Goal: Information Seeking & Learning: Learn about a topic

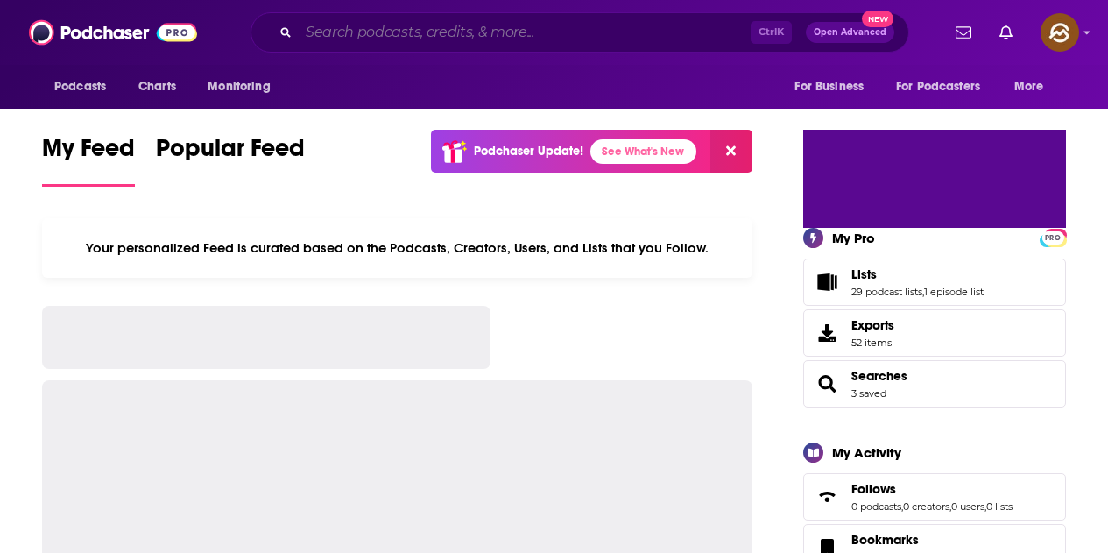
drag, startPoint x: 0, startPoint y: 0, endPoint x: 455, endPoint y: 32, distance: 455.7
click at [455, 32] on input "Search podcasts, credits, & more..." at bounding box center [525, 32] width 452 height 28
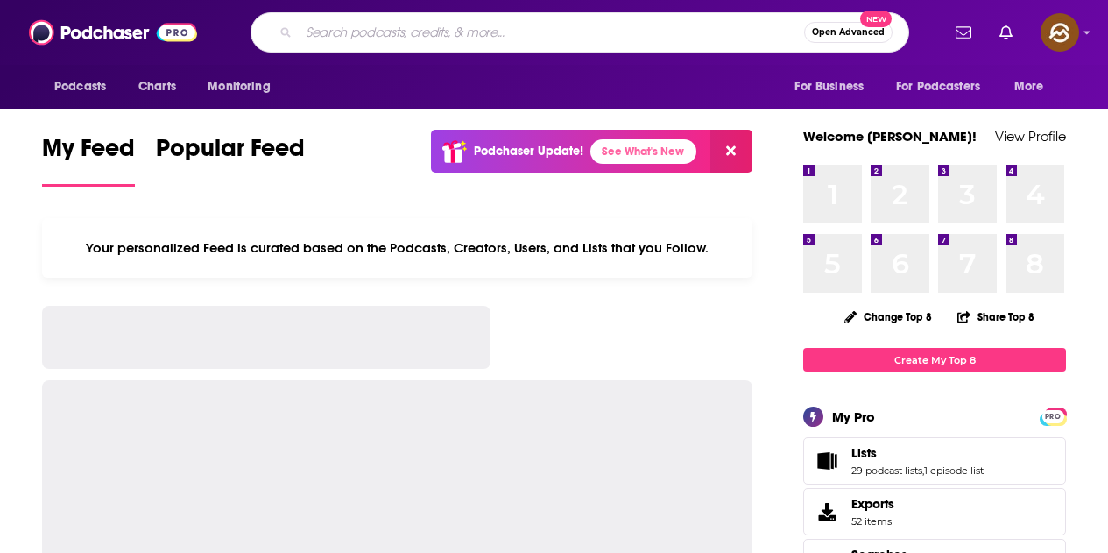
paste input "The Circuit of Success Podcast"
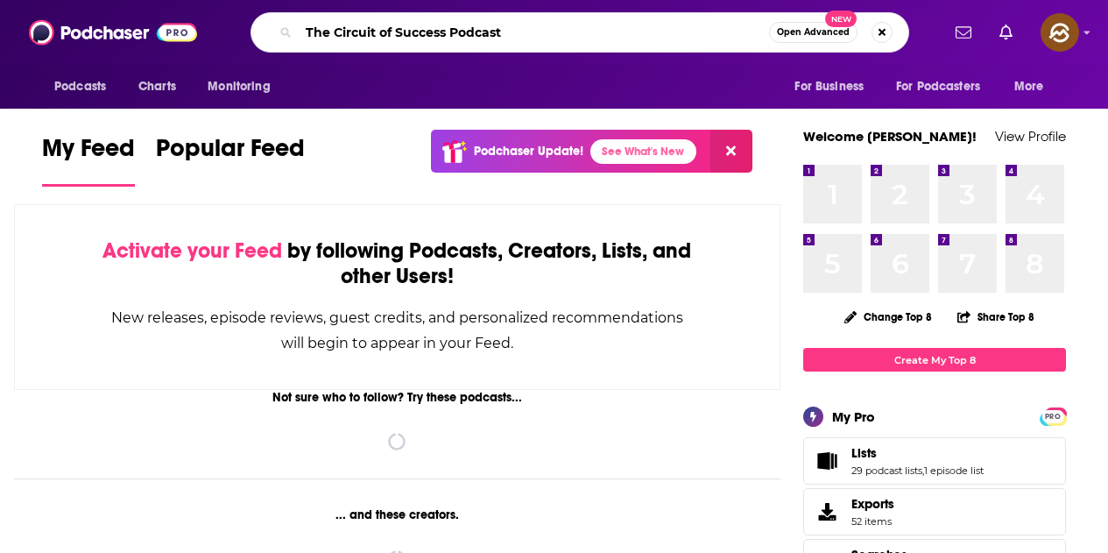
type input "The Circuit of Success Podcast"
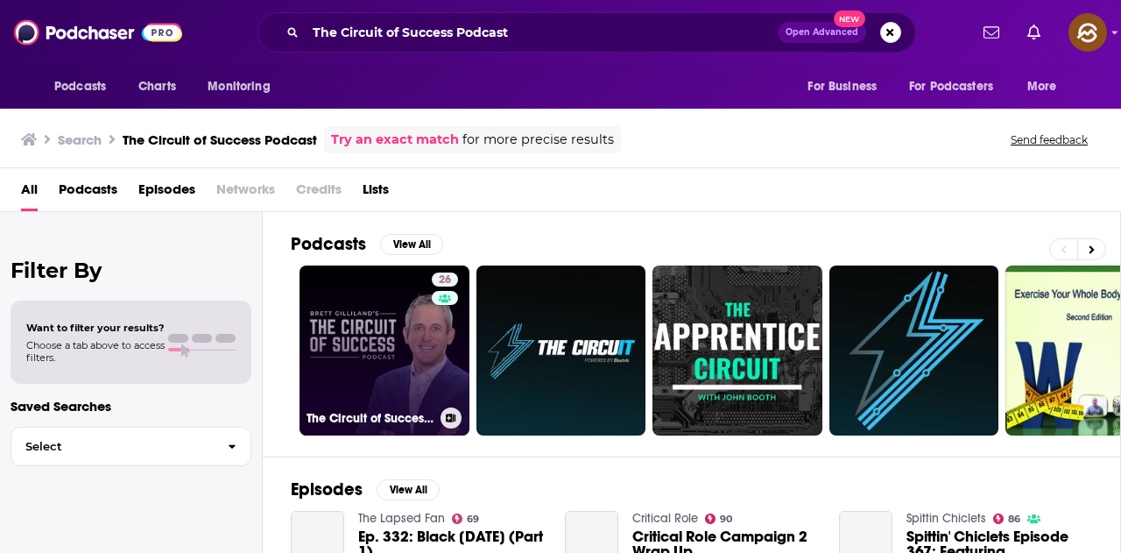
click at [409, 356] on link "26 The Circuit of Success Podcast with Brett Gilliland" at bounding box center [385, 350] width 170 height 170
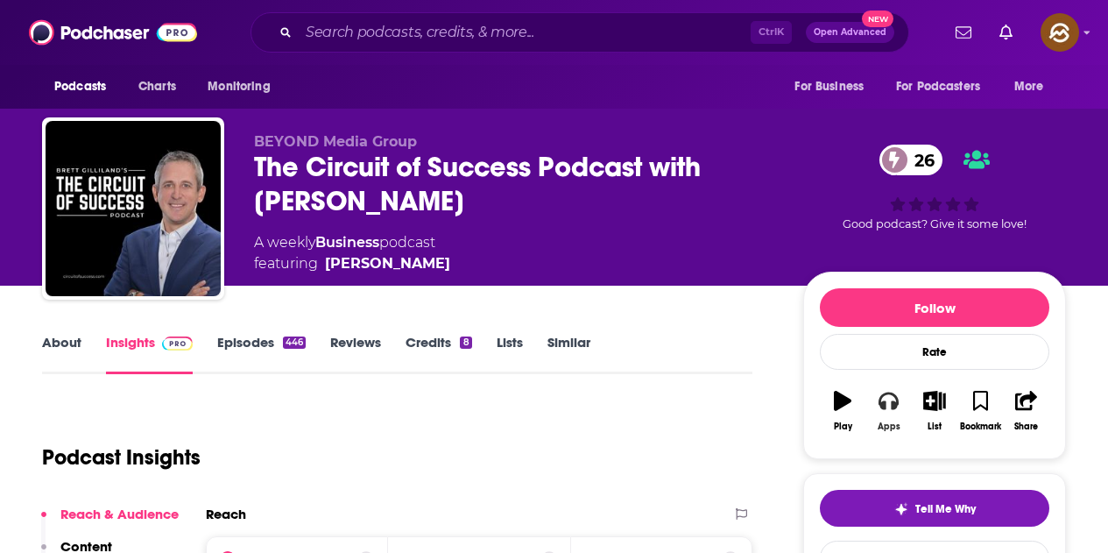
click at [898, 409] on icon "button" at bounding box center [888, 400] width 19 height 19
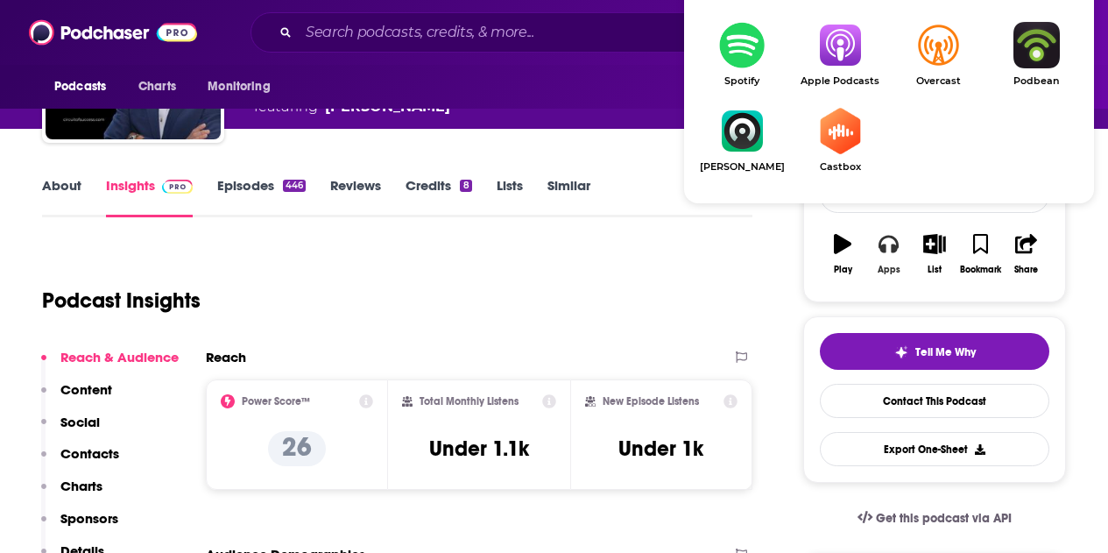
scroll to position [175, 0]
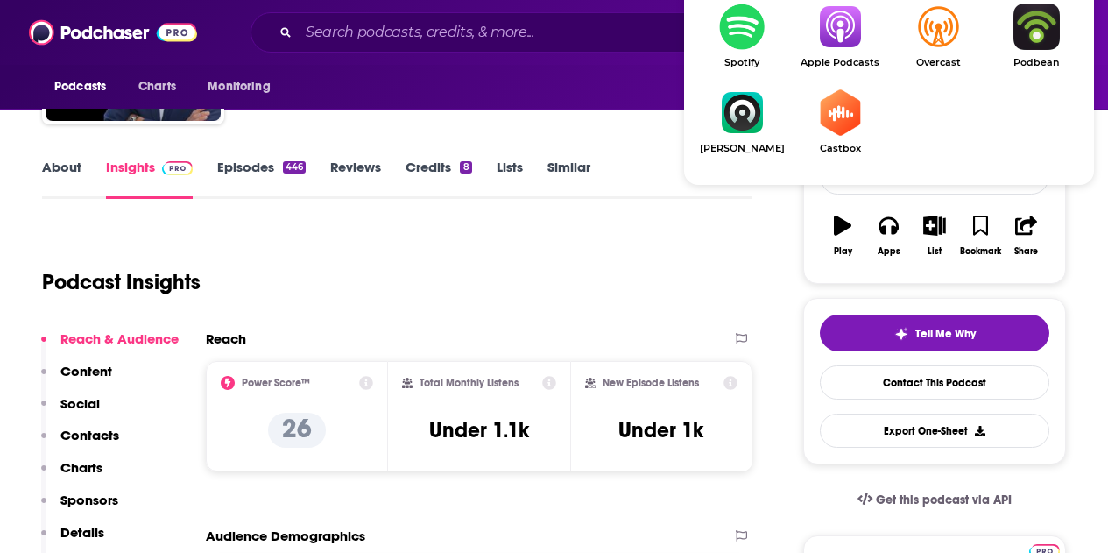
click at [826, 50] on img "Show Listen On dropdown" at bounding box center [840, 27] width 98 height 46
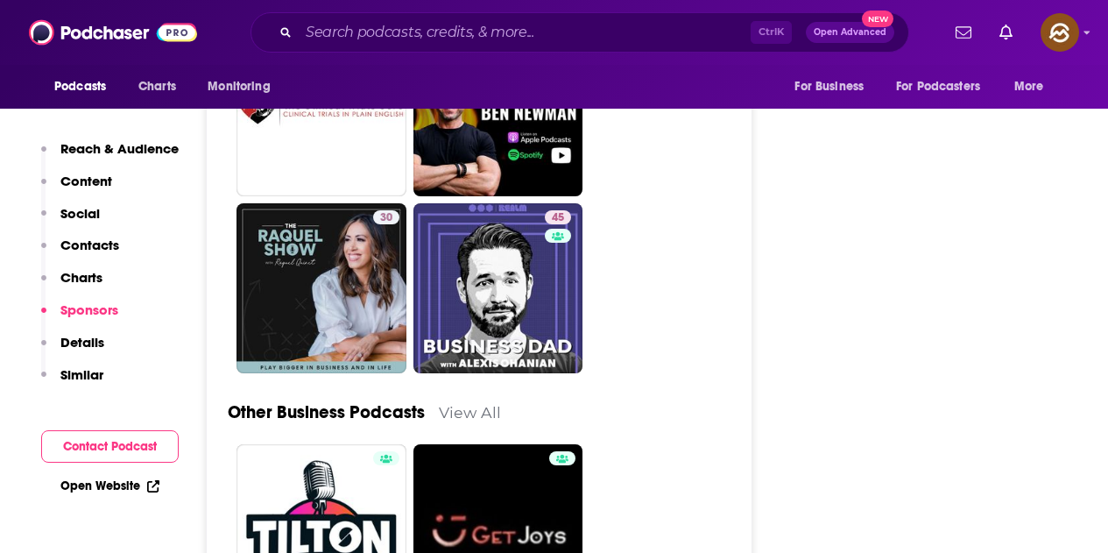
scroll to position [4292, 0]
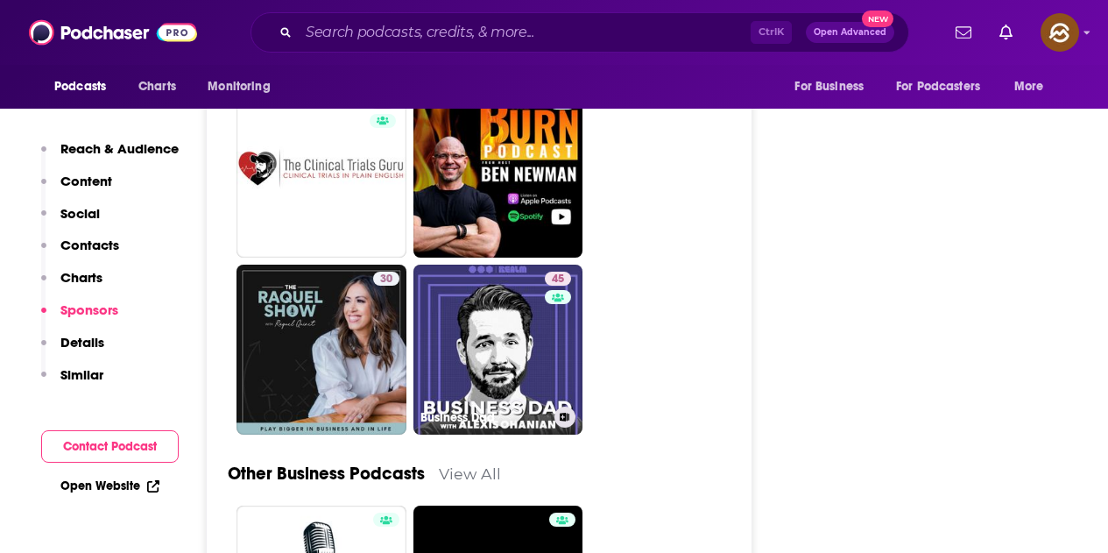
drag, startPoint x: 558, startPoint y: 286, endPoint x: 899, endPoint y: 283, distance: 340.7
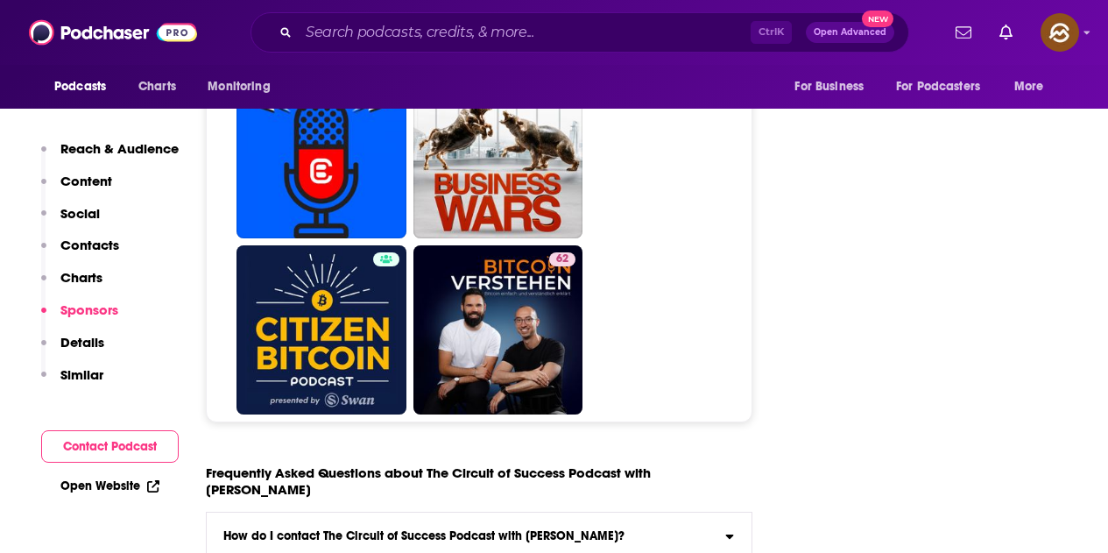
scroll to position [5956, 0]
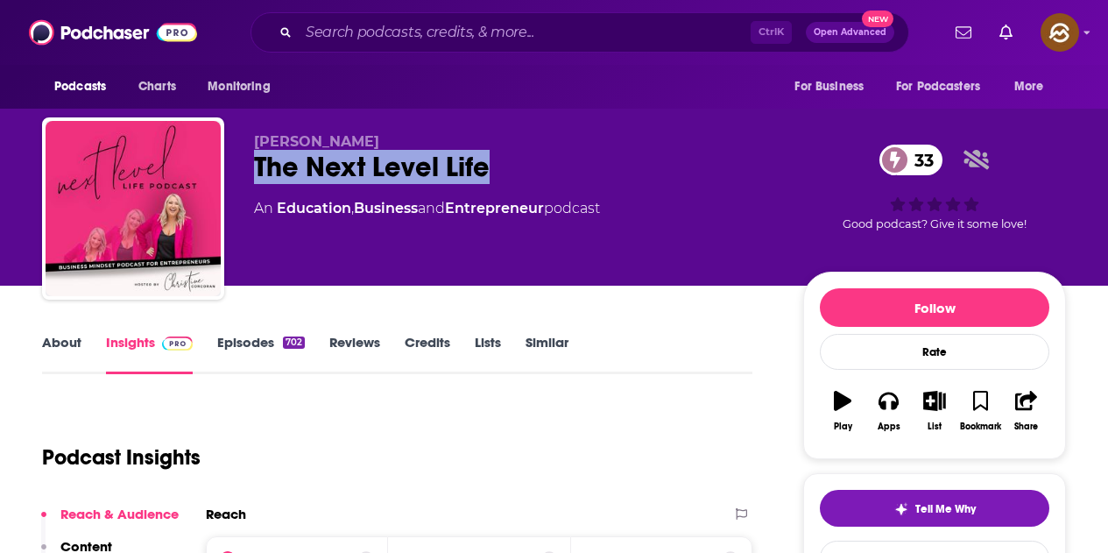
drag, startPoint x: 256, startPoint y: 159, endPoint x: 481, endPoint y: 170, distance: 225.4
click at [481, 170] on div "The Next Level Life 33" at bounding box center [514, 167] width 521 height 34
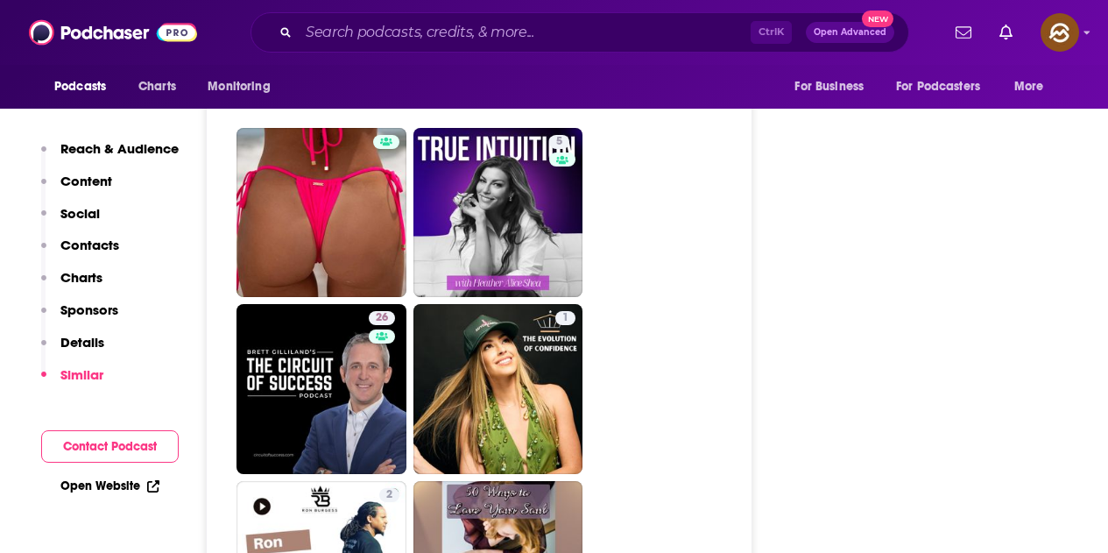
scroll to position [3591, 0]
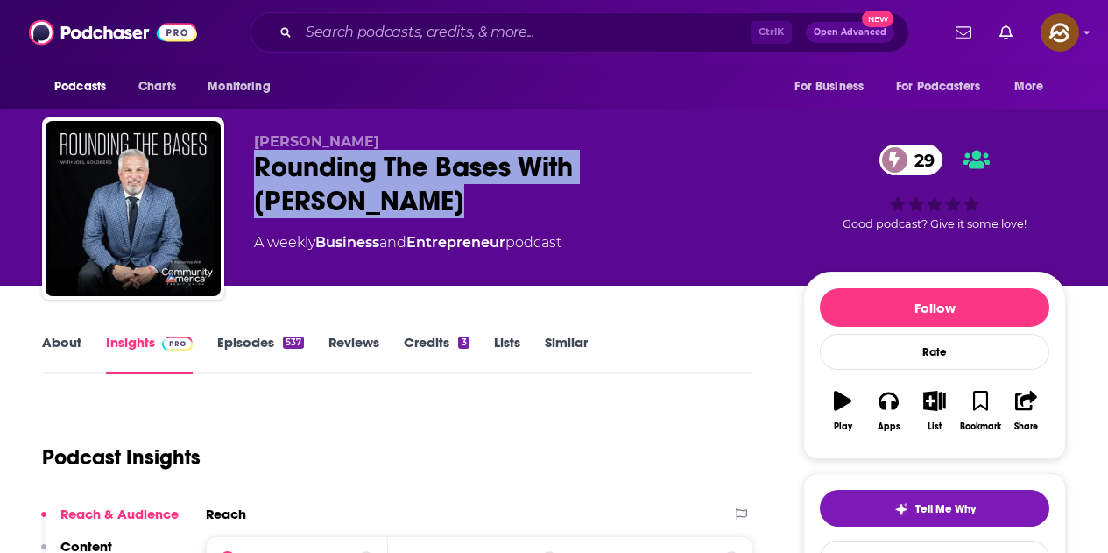
drag, startPoint x: 253, startPoint y: 163, endPoint x: 373, endPoint y: 195, distance: 124.3
click at [373, 195] on div "Joel Goldberg Rounding The Bases With Joel Goldberg 29 A weekly Business and En…" at bounding box center [554, 211] width 1024 height 189
click at [883, 412] on button "Apps" at bounding box center [888, 410] width 46 height 63
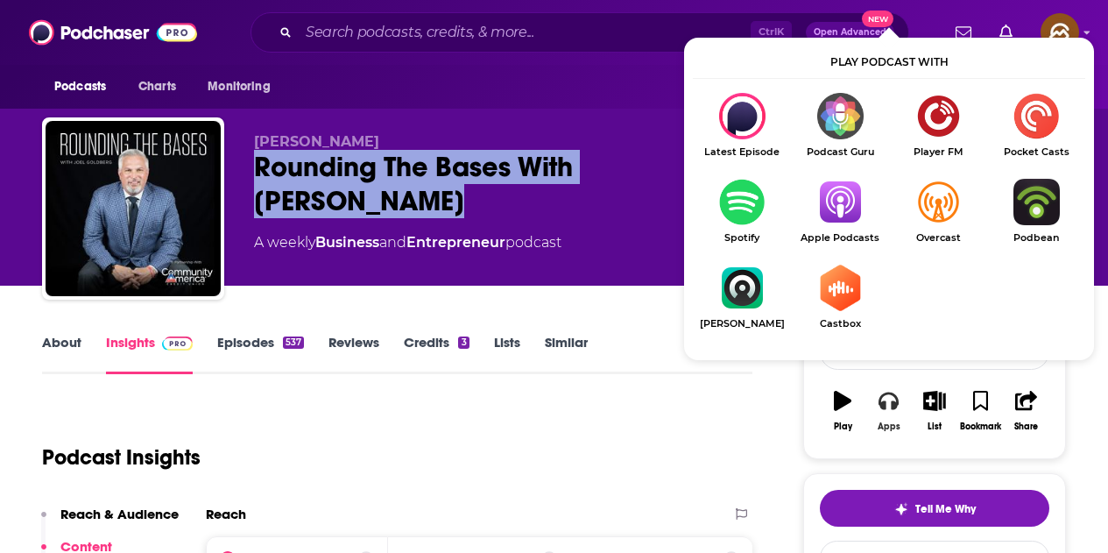
scroll to position [88, 0]
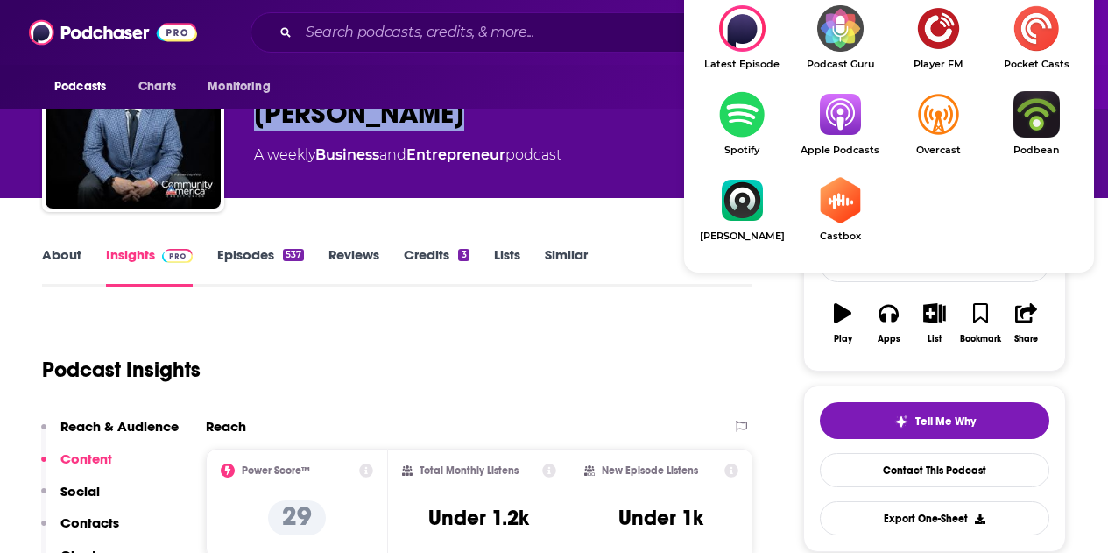
click at [849, 115] on img "Show Listen On dropdown" at bounding box center [840, 114] width 98 height 46
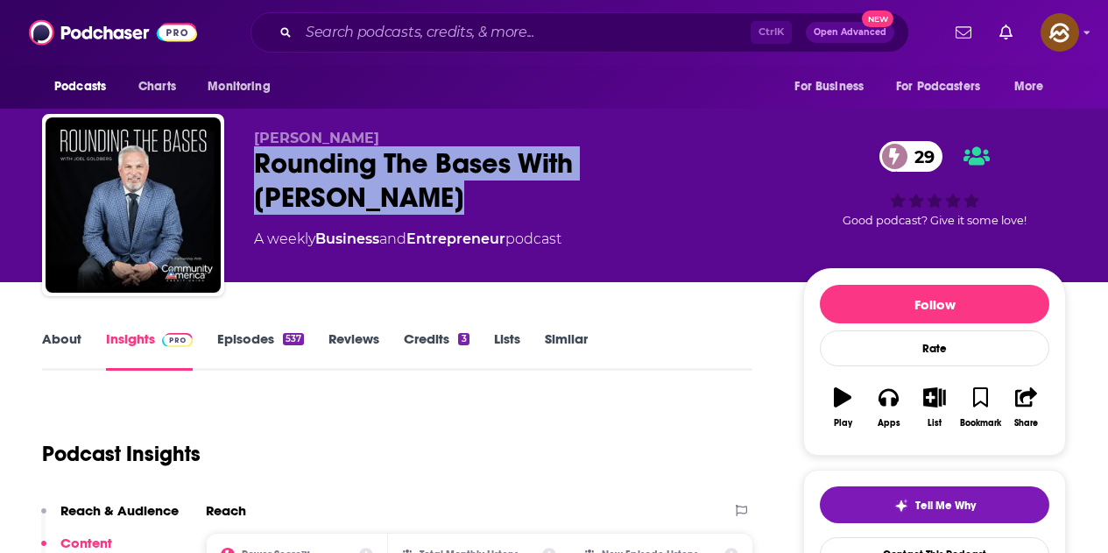
scroll to position [0, 0]
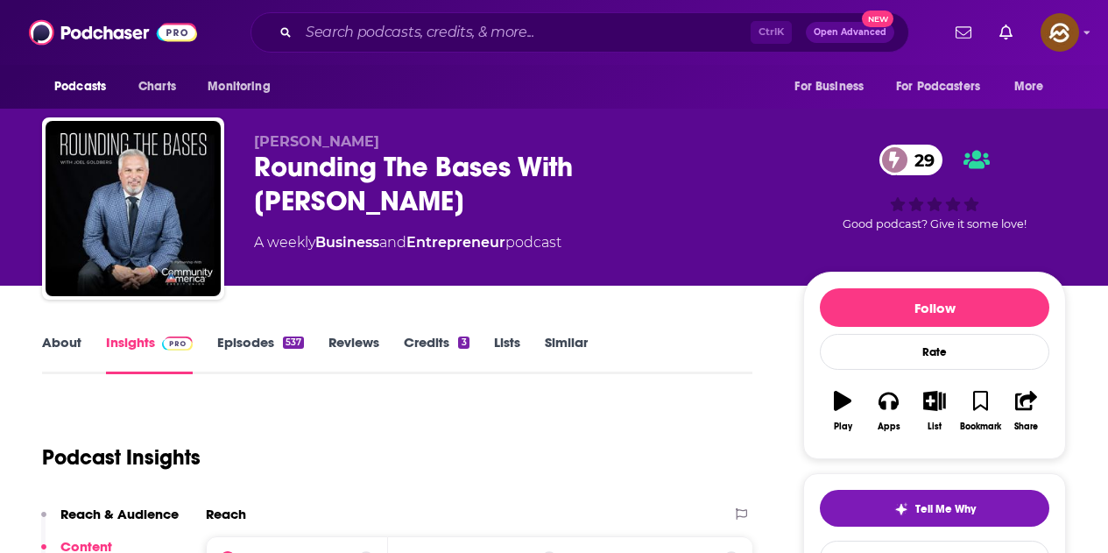
click at [635, 240] on div "A weekly Business and Entrepreneur podcast" at bounding box center [514, 242] width 521 height 21
drag, startPoint x: 253, startPoint y: 138, endPoint x: 355, endPoint y: 143, distance: 101.7
click at [355, 143] on div "Joel Goldberg Rounding The Bases With Joel Goldberg 29 A weekly Business and En…" at bounding box center [554, 211] width 1024 height 189
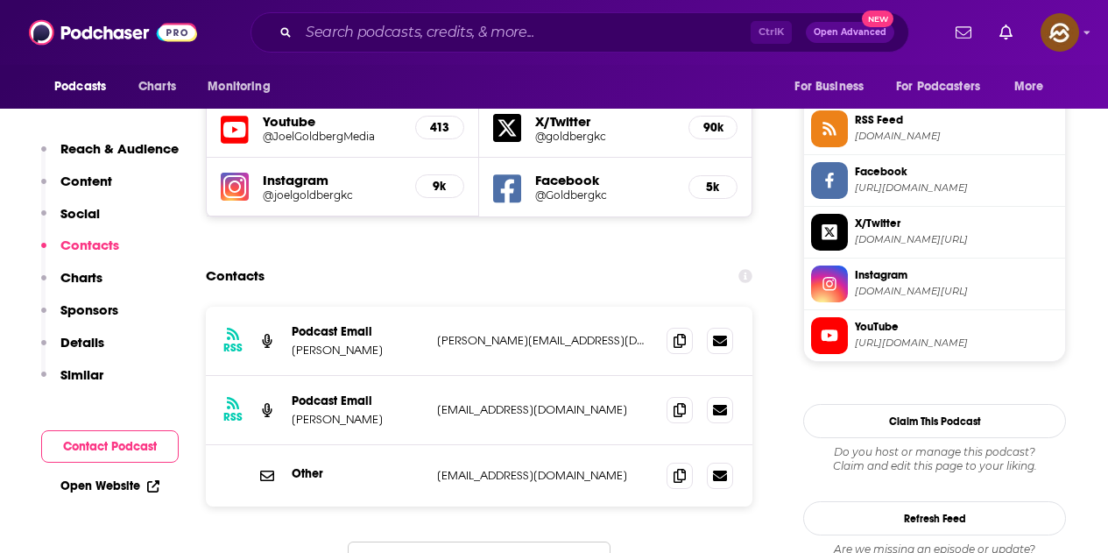
scroll to position [1577, 0]
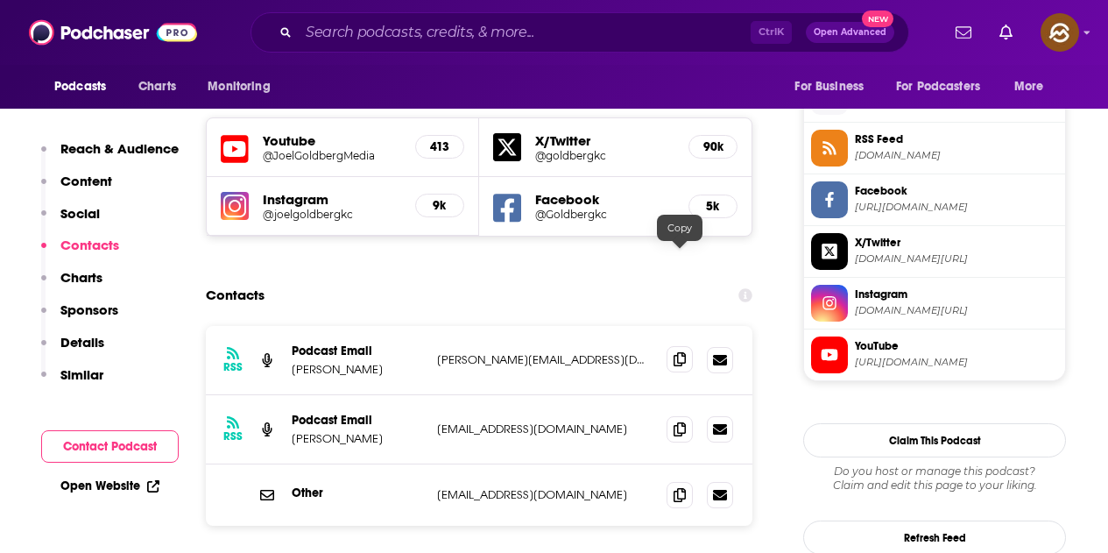
click at [686, 346] on span at bounding box center [680, 359] width 26 height 26
click at [674, 421] on icon at bounding box center [680, 428] width 12 height 14
click at [679, 487] on icon at bounding box center [680, 494] width 12 height 14
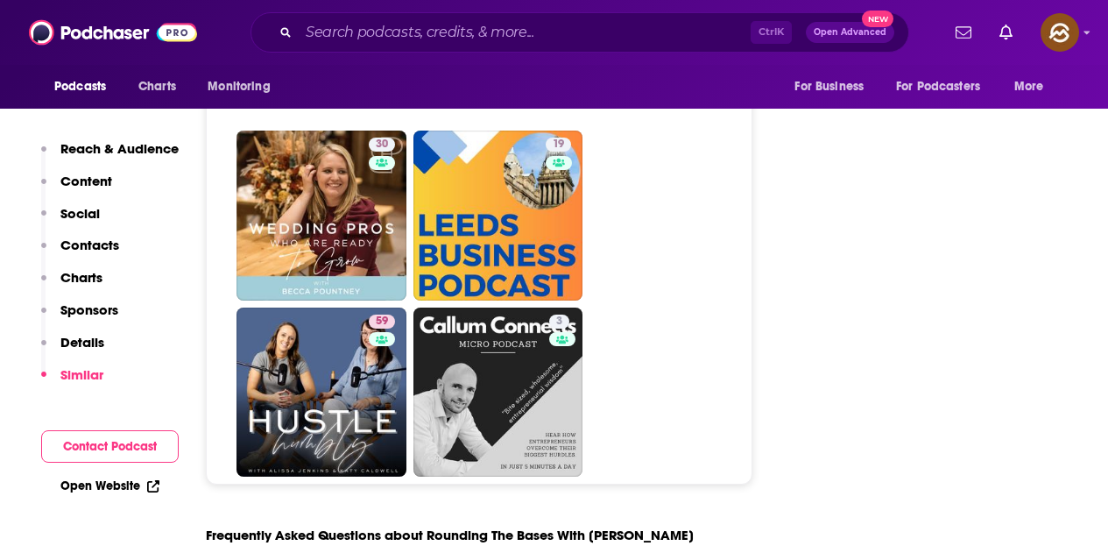
scroll to position [8058, 0]
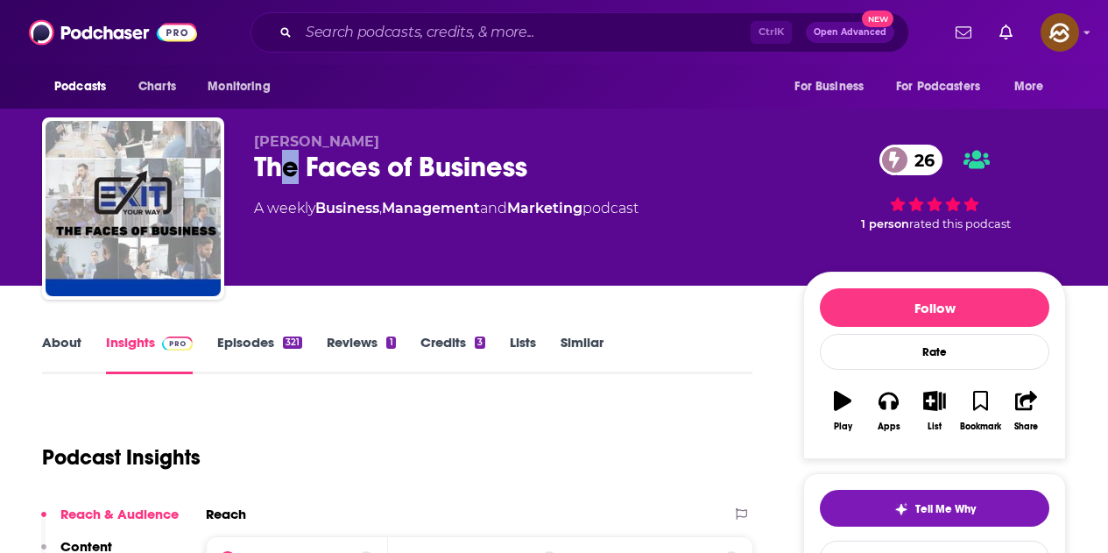
click at [296, 162] on div "The Faces of Business 26" at bounding box center [514, 167] width 521 height 34
click at [266, 159] on div "The Faces of Business 26" at bounding box center [514, 167] width 521 height 34
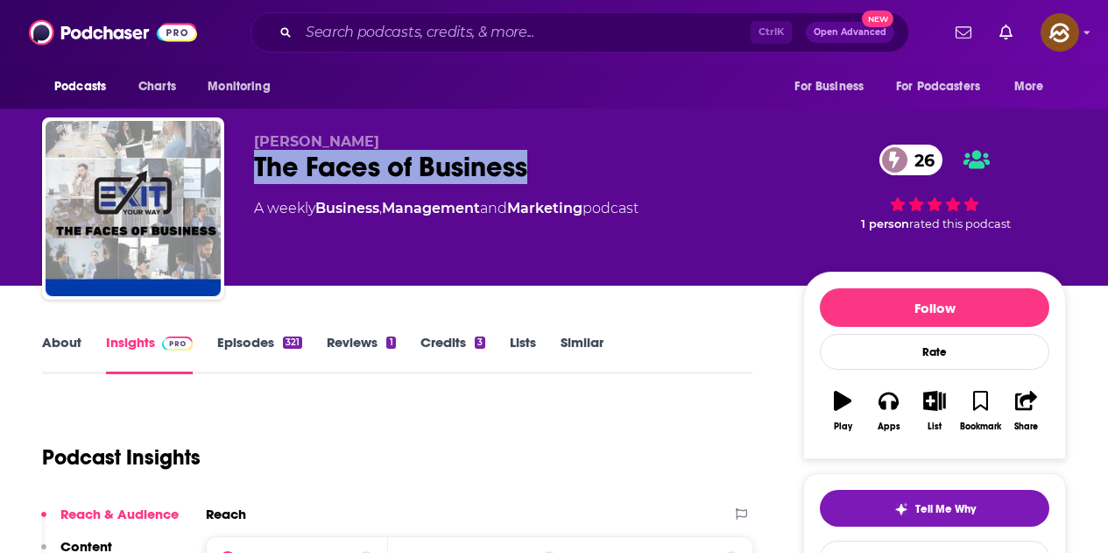
drag, startPoint x: 257, startPoint y: 159, endPoint x: 528, endPoint y: 165, distance: 271.6
click at [528, 165] on div "The Faces of Business 26" at bounding box center [514, 167] width 521 height 34
click at [893, 427] on div "Apps" at bounding box center [889, 426] width 23 height 11
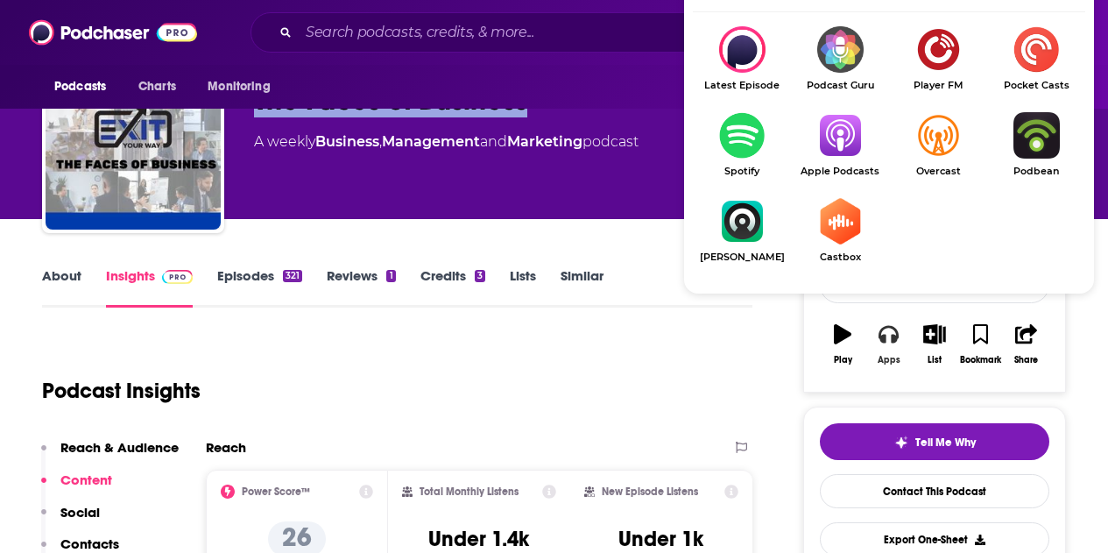
scroll to position [88, 0]
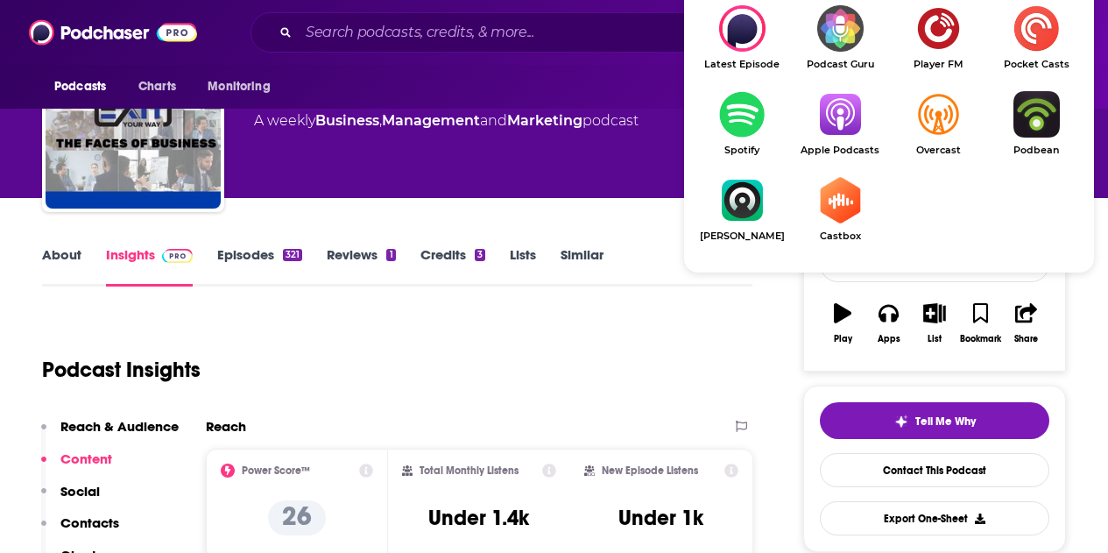
click at [865, 135] on img "Show Listen On dropdown" at bounding box center [840, 114] width 98 height 46
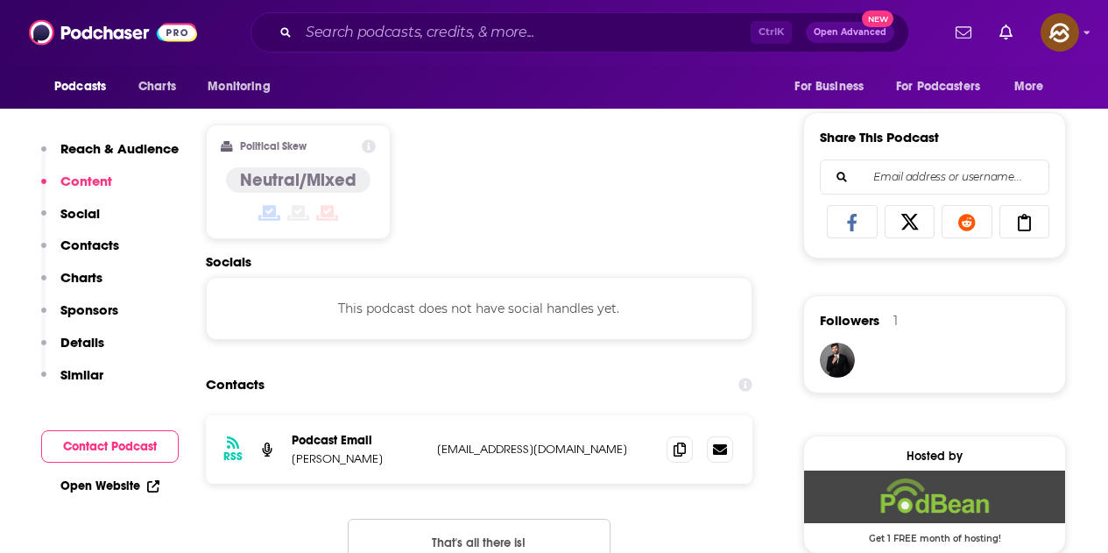
scroll to position [1226, 0]
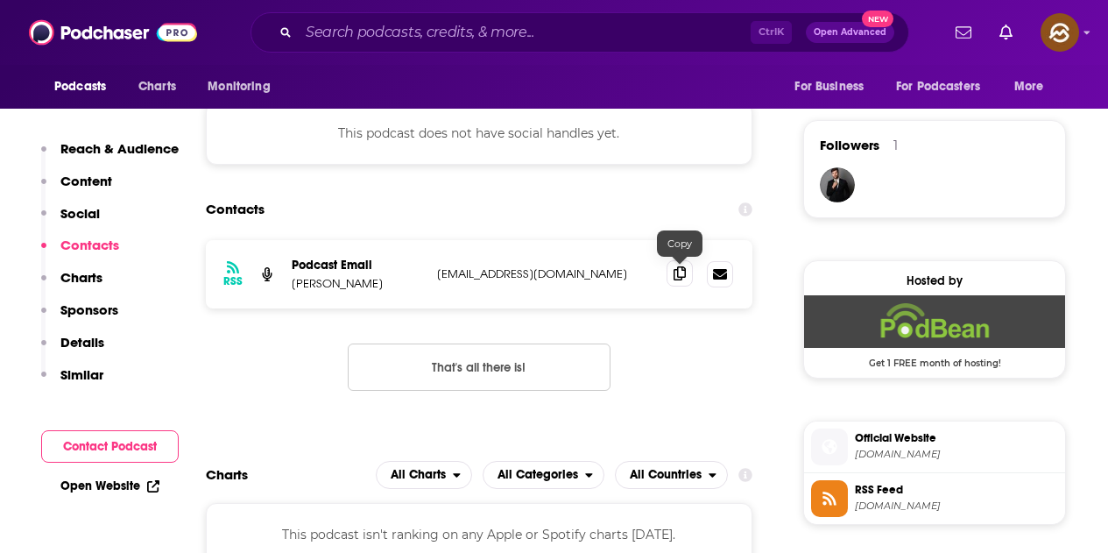
click at [676, 275] on icon at bounding box center [680, 273] width 12 height 14
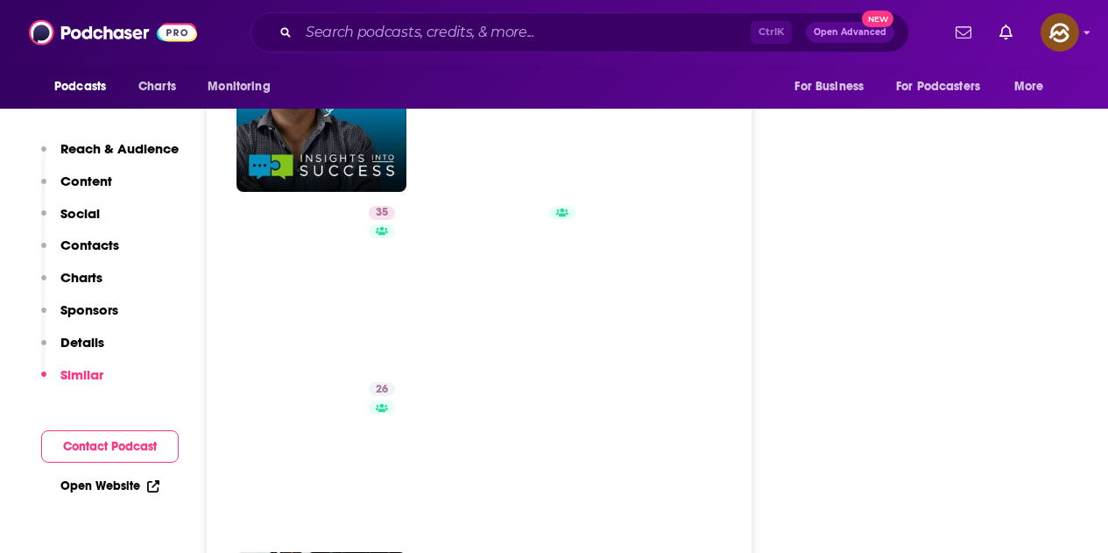
scroll to position [3109, 0]
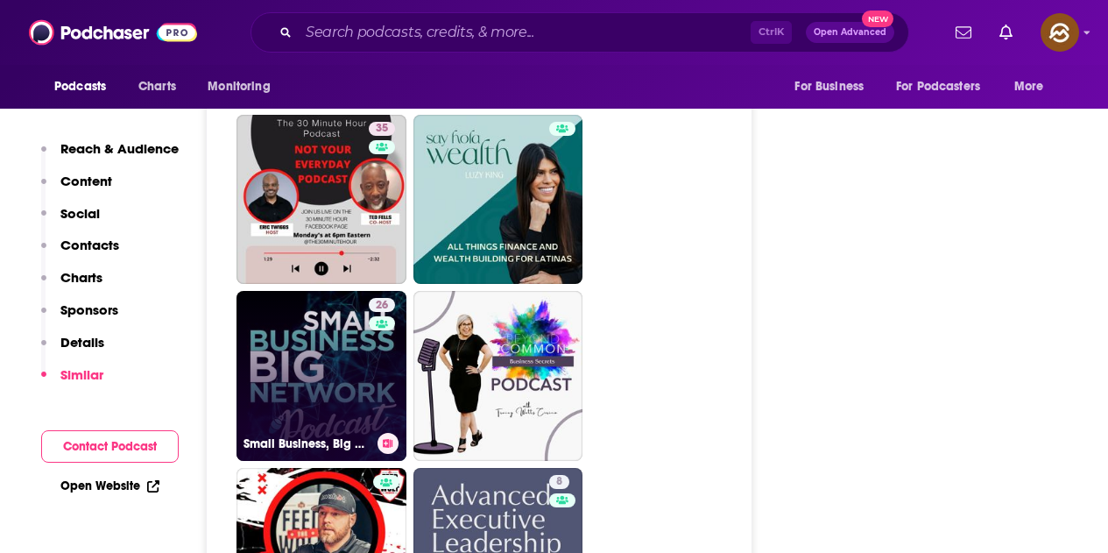
click at [348, 382] on link "26 Small Business, Big Network" at bounding box center [321, 376] width 170 height 170
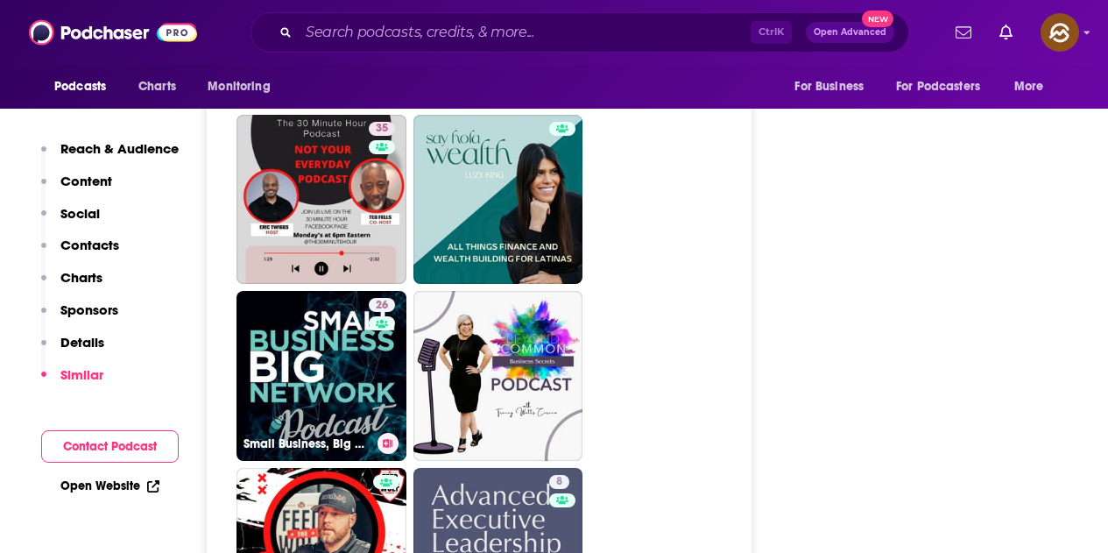
type input "https://www.podchaser.com/podcasts/small-business-big-network-2144774"
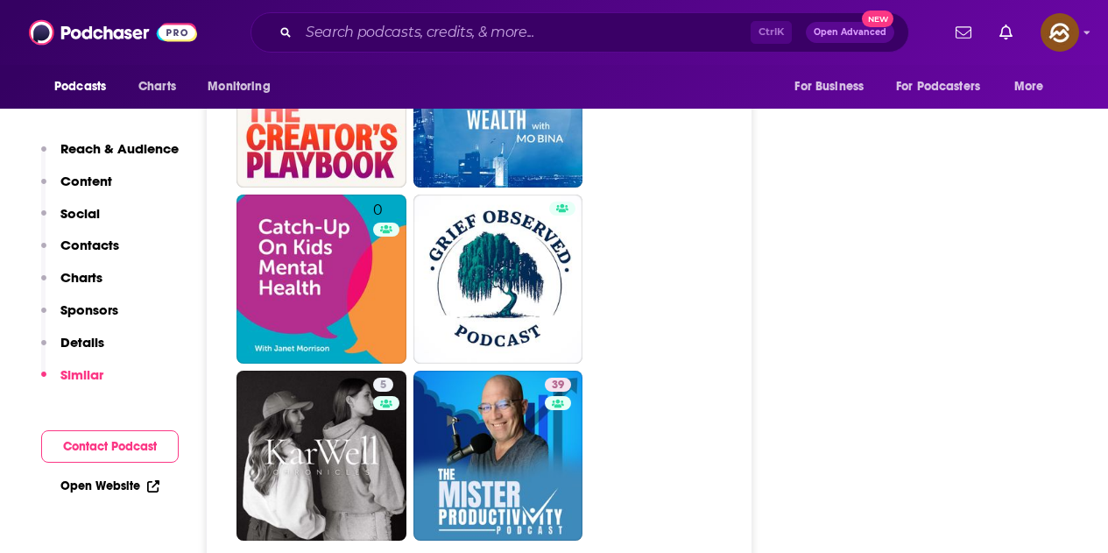
scroll to position [4642, 0]
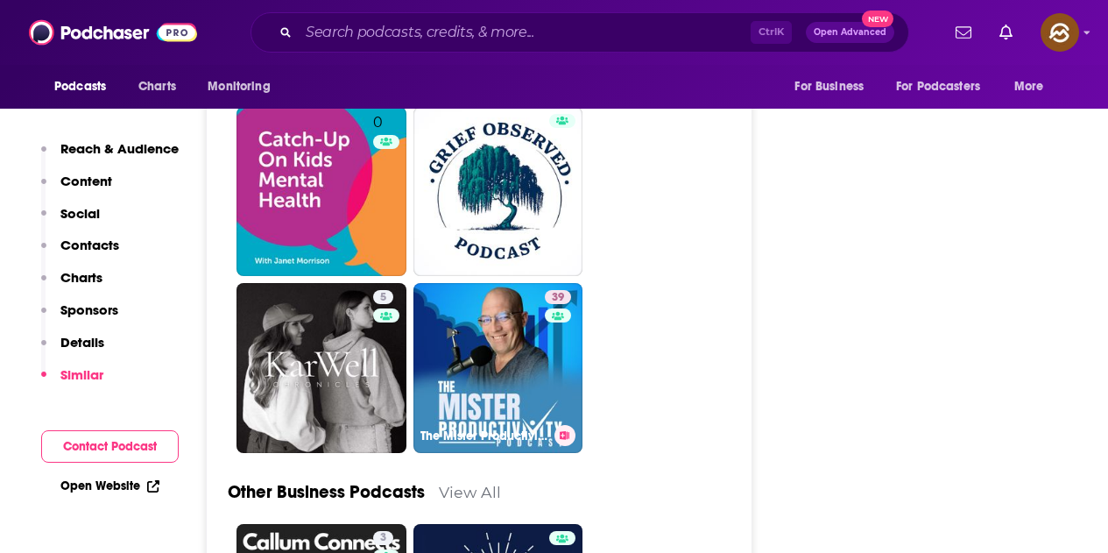
drag, startPoint x: 520, startPoint y: 326, endPoint x: 684, endPoint y: 284, distance: 169.1
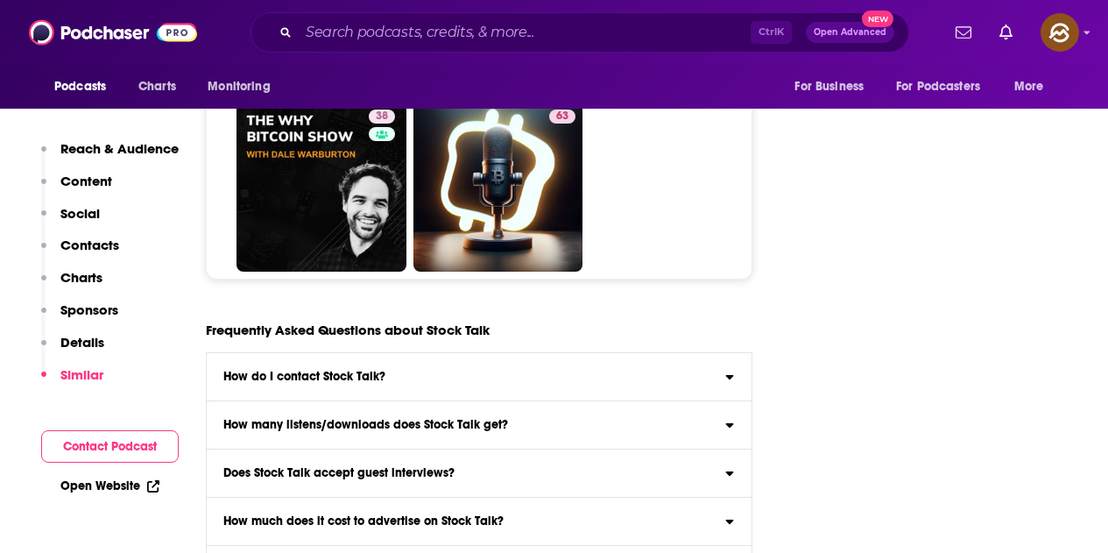
scroll to position [8146, 0]
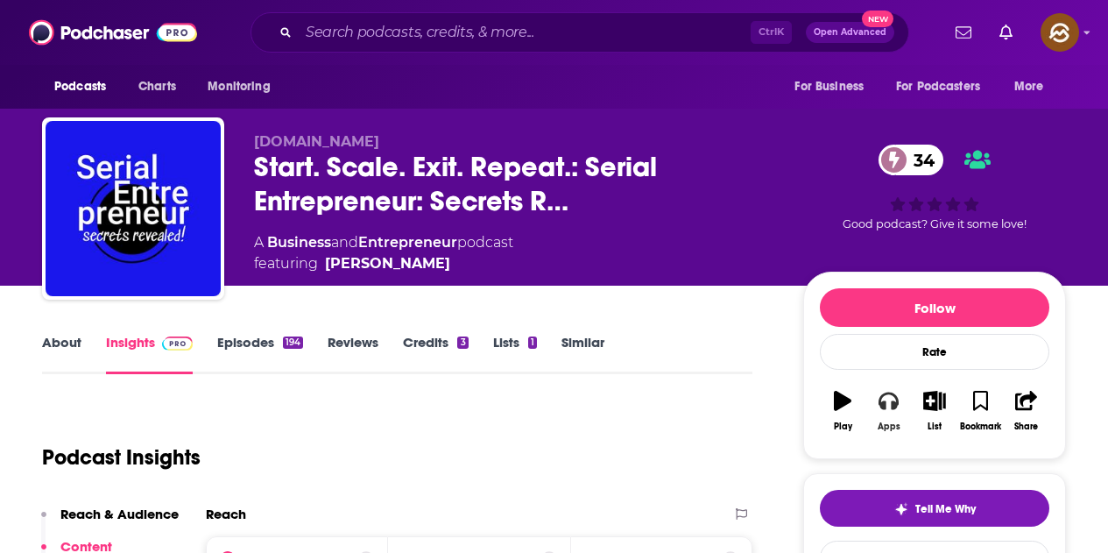
click at [886, 401] on icon "button" at bounding box center [888, 401] width 19 height 18
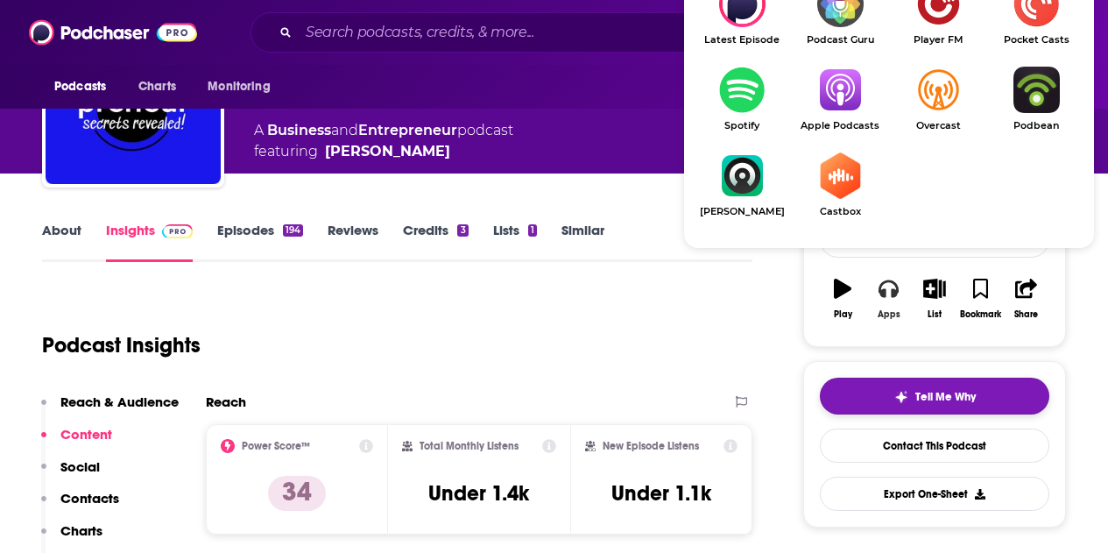
scroll to position [175, 0]
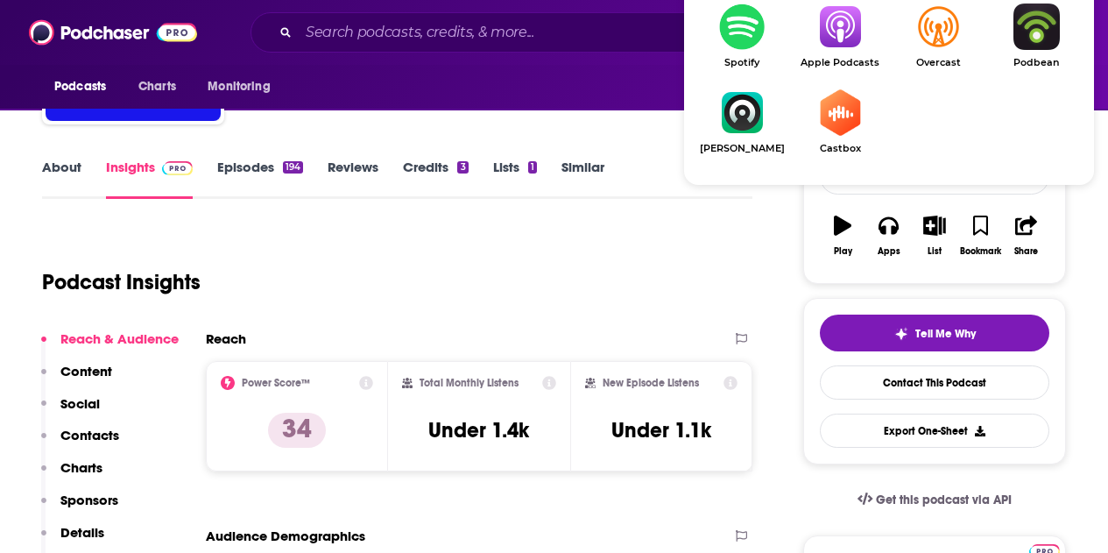
click at [847, 37] on img "Show Listen On dropdown" at bounding box center [840, 27] width 98 height 46
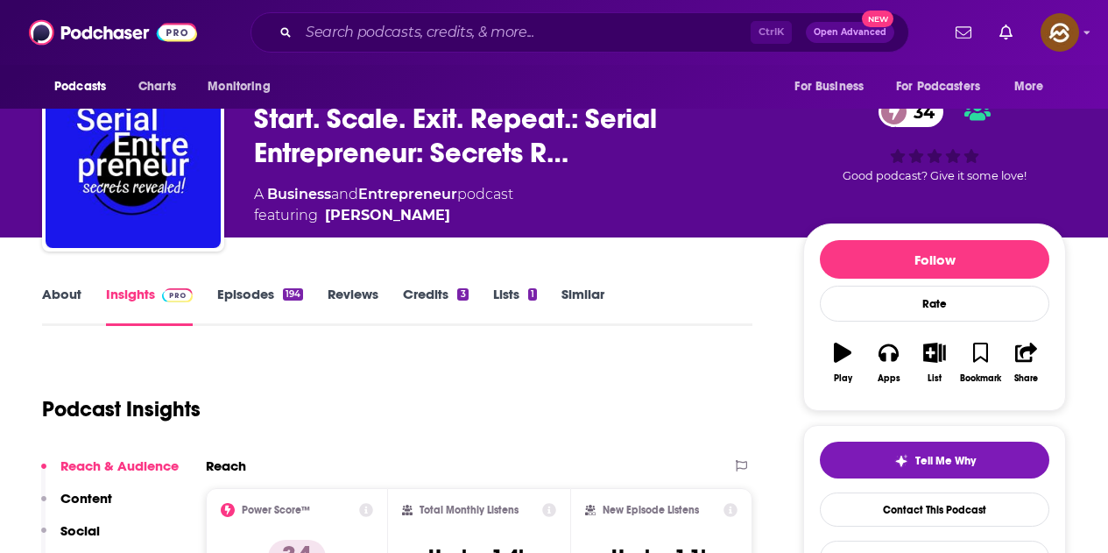
scroll to position [0, 0]
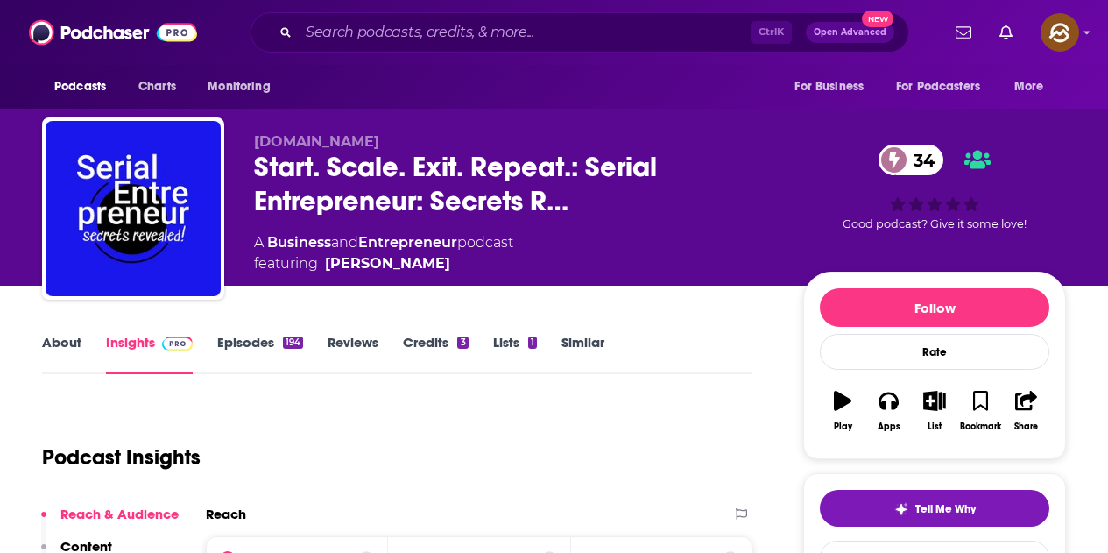
drag, startPoint x: 492, startPoint y: 260, endPoint x: 452, endPoint y: 265, distance: 40.5
click at [452, 265] on span "featuring Colin C. Campbell" at bounding box center [383, 263] width 259 height 21
click at [481, 265] on span "featuring Colin C. Campbell" at bounding box center [383, 263] width 259 height 21
click at [474, 268] on span "featuring Colin C. Campbell" at bounding box center [383, 263] width 259 height 21
drag, startPoint x: 404, startPoint y: 268, endPoint x: 454, endPoint y: 264, distance: 50.1
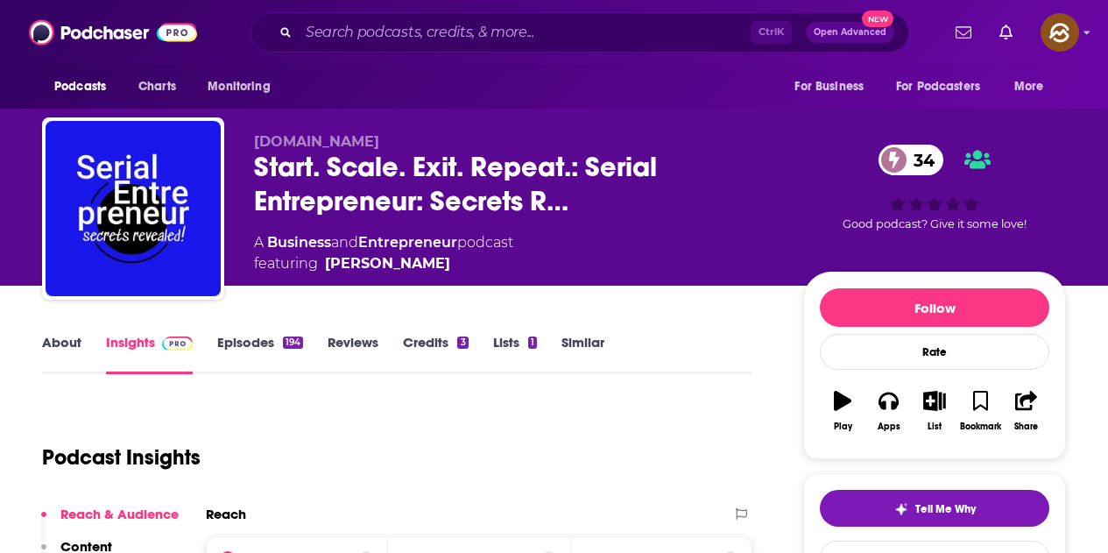
click at [454, 264] on span "featuring Colin C. Campbell" at bounding box center [383, 263] width 259 height 21
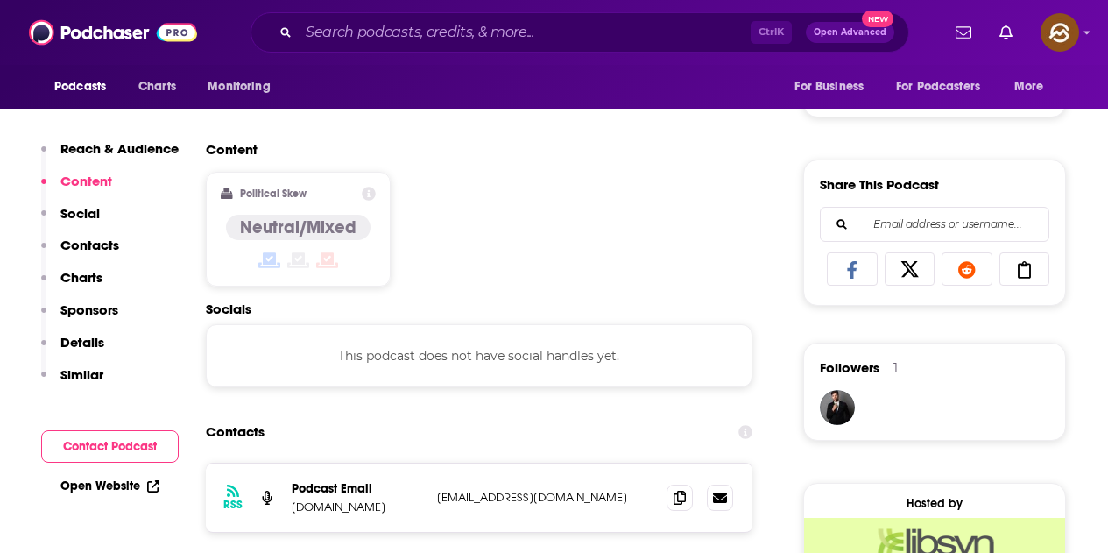
scroll to position [1051, 0]
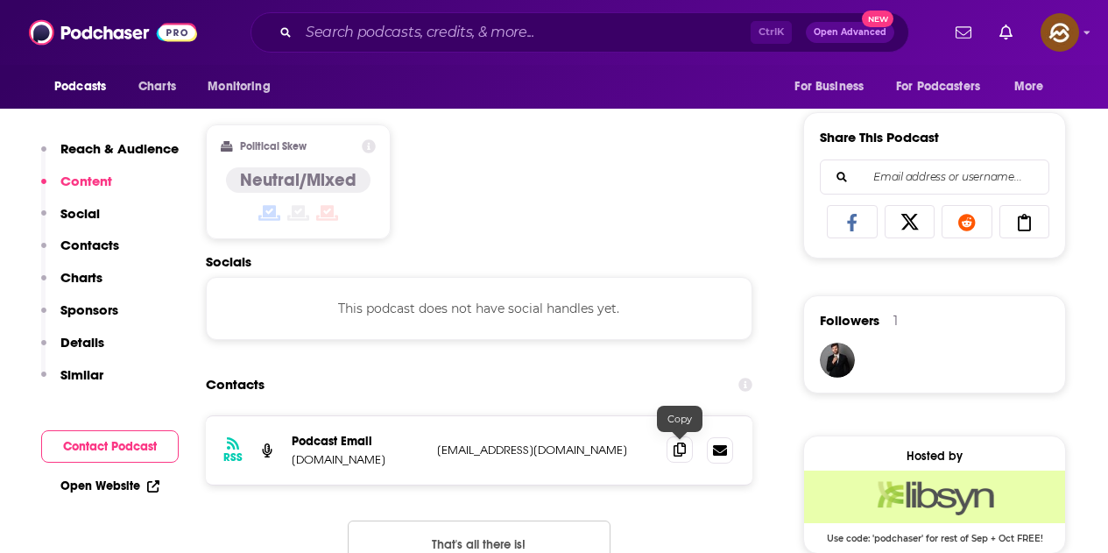
click at [671, 447] on span at bounding box center [680, 449] width 26 height 26
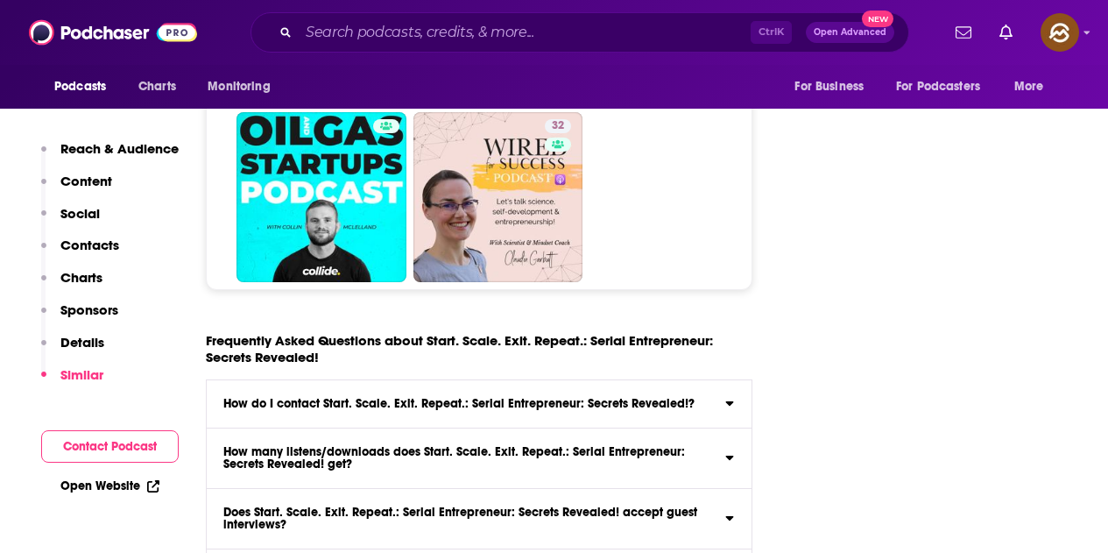
scroll to position [7620, 0]
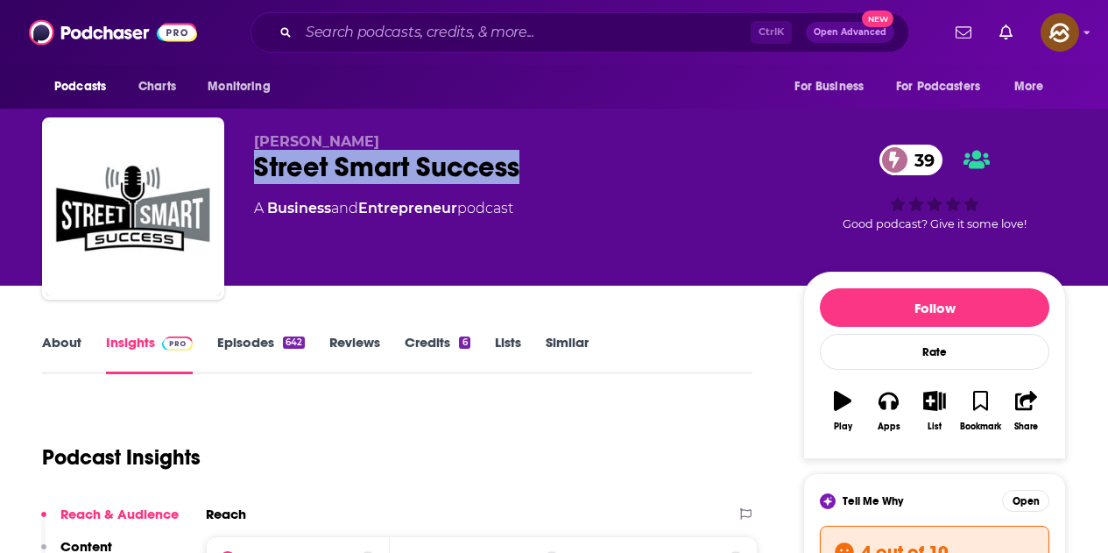
drag, startPoint x: 252, startPoint y: 154, endPoint x: 520, endPoint y: 182, distance: 269.5
click at [520, 182] on div "Roger Becker Street Smart Success 39 A Business and Entrepreneur podcast 39 Goo…" at bounding box center [554, 211] width 1024 height 189
click at [893, 415] on button "Apps" at bounding box center [888, 410] width 46 height 63
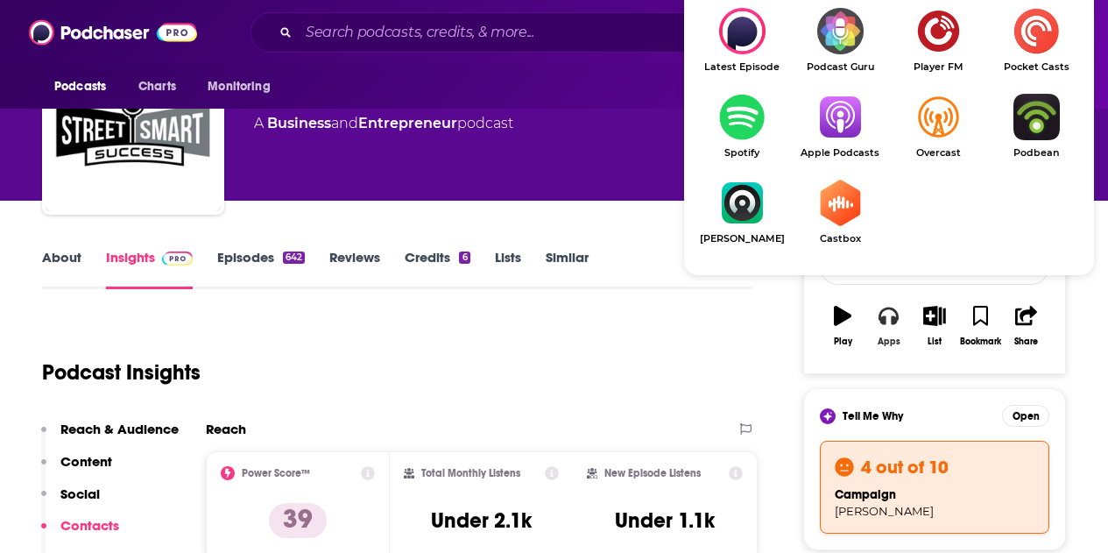
scroll to position [88, 0]
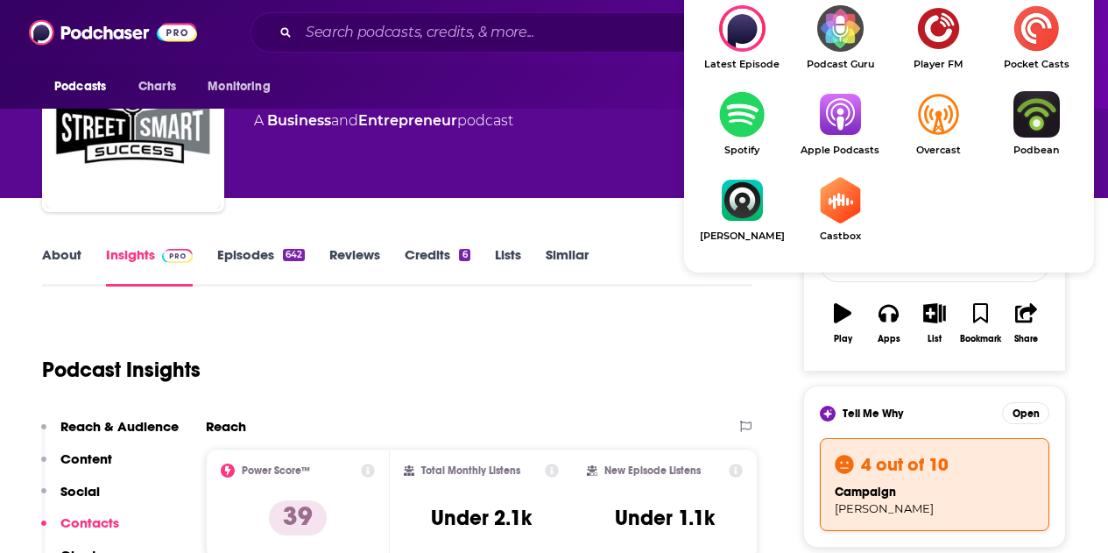
click at [830, 112] on img "Show Listen On dropdown" at bounding box center [840, 114] width 98 height 46
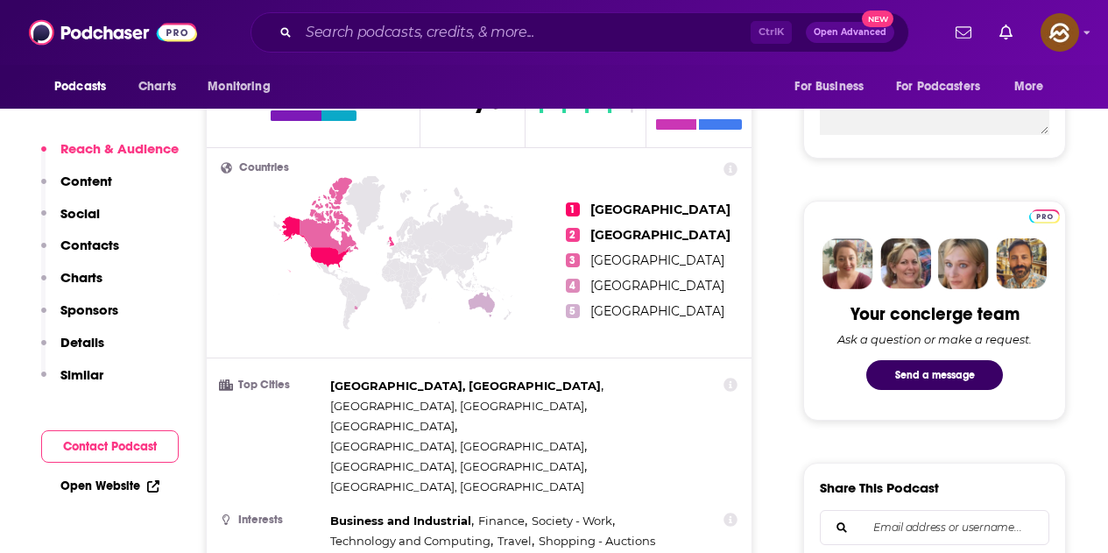
scroll to position [438, 0]
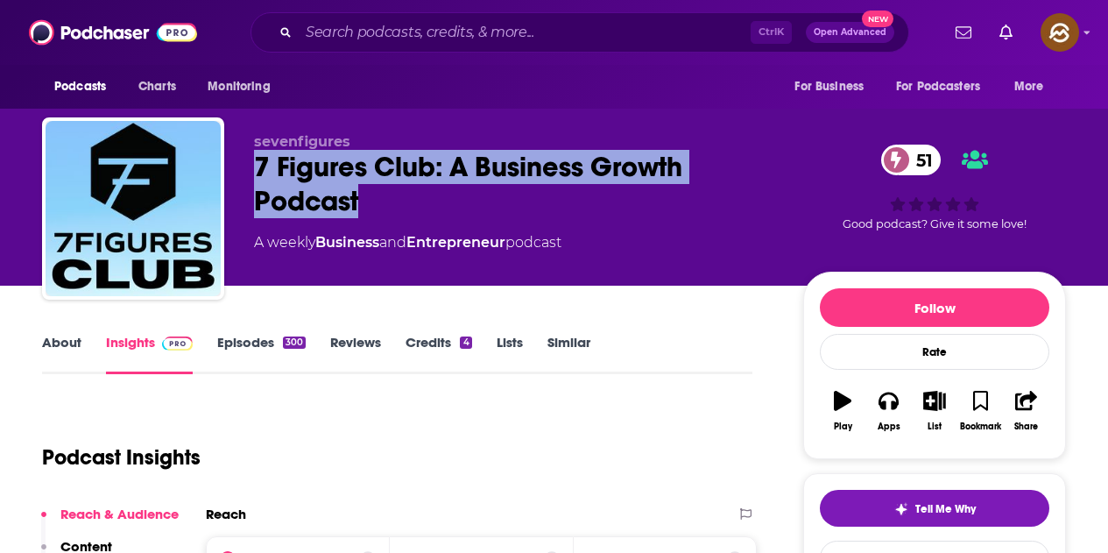
drag, startPoint x: 254, startPoint y: 166, endPoint x: 357, endPoint y: 203, distance: 110.0
click at [357, 203] on div "7 Figures Club: A Business Growth Podcast 51" at bounding box center [514, 184] width 521 height 68
click at [889, 427] on div "Apps" at bounding box center [889, 426] width 23 height 11
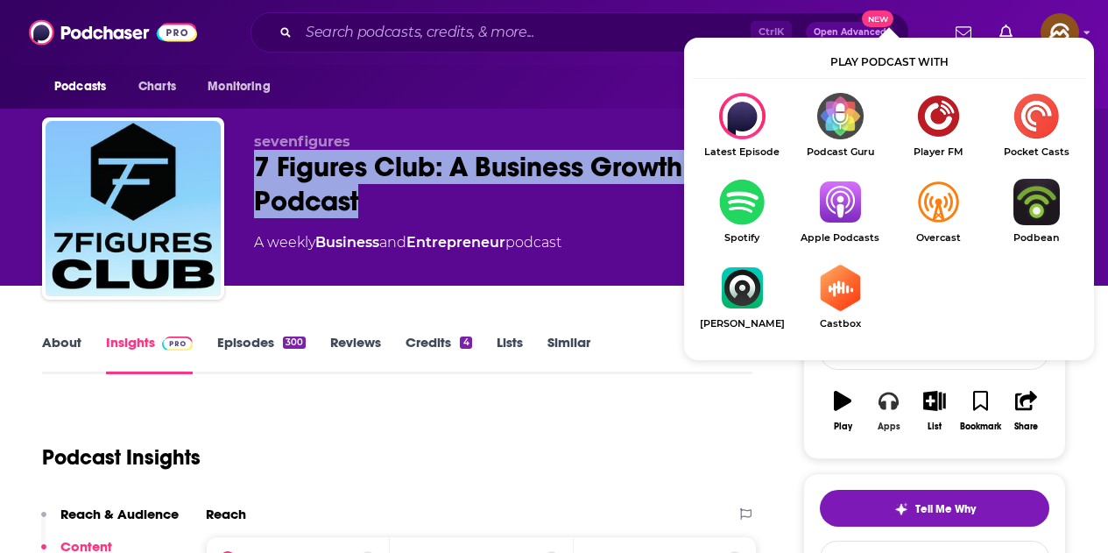
scroll to position [88, 0]
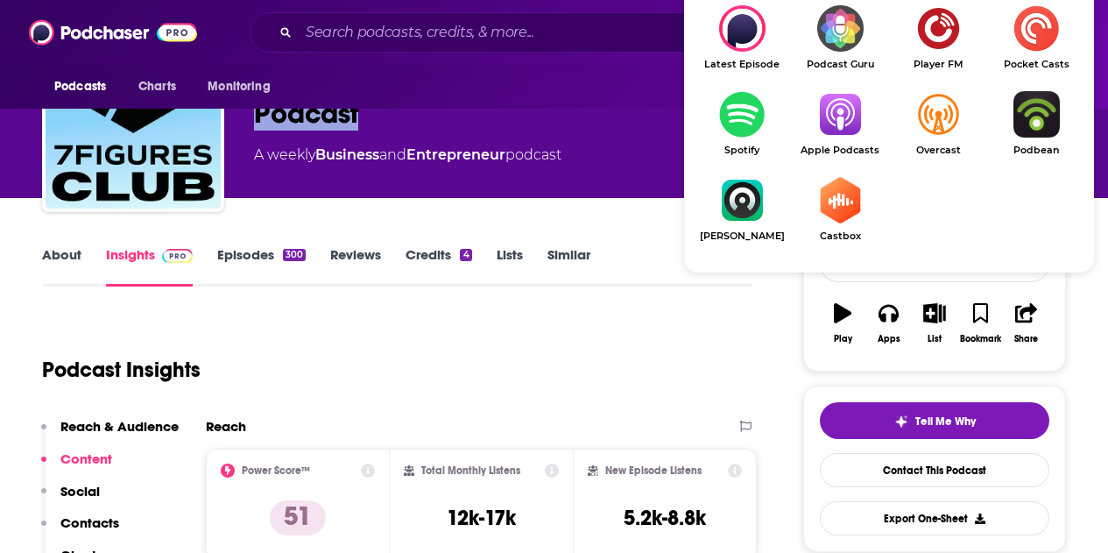
click at [850, 146] on span "Apple Podcasts" at bounding box center [840, 150] width 98 height 11
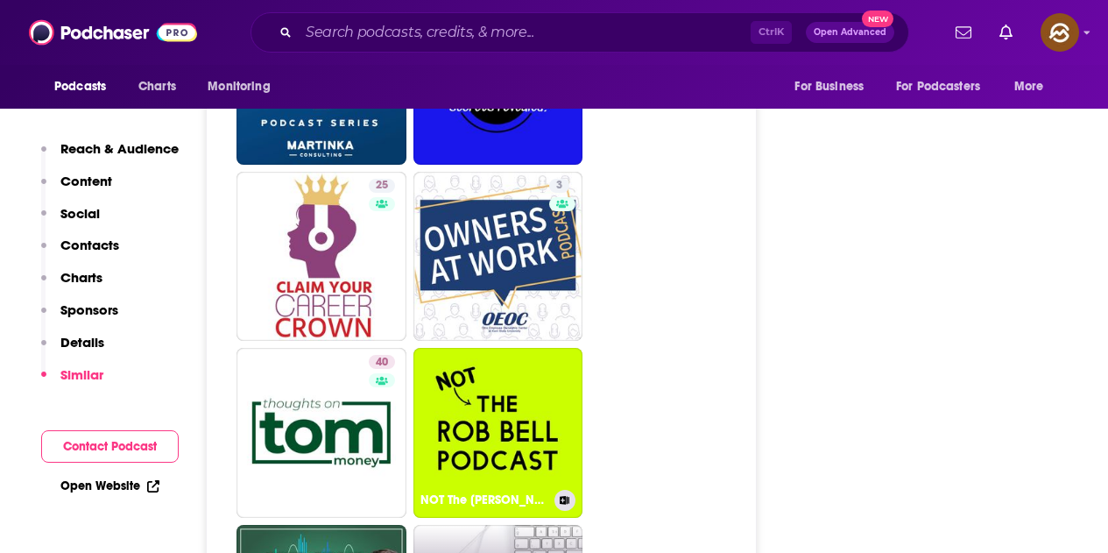
scroll to position [4029, 0]
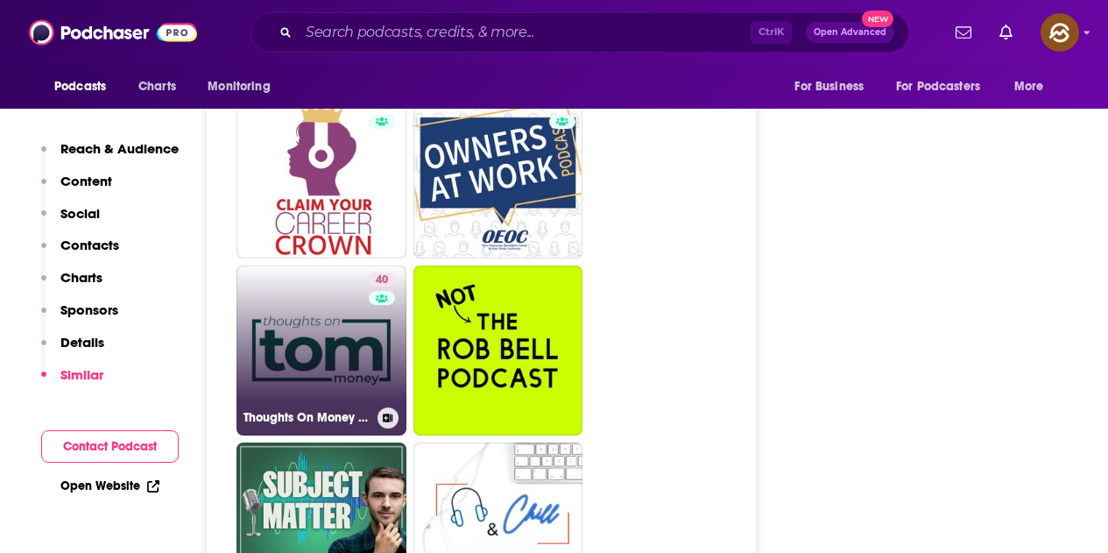
drag, startPoint x: 301, startPoint y: 270, endPoint x: 347, endPoint y: 279, distance: 46.4
click at [347, 279] on link "40 Thoughts On Money [TOM]" at bounding box center [321, 350] width 170 height 170
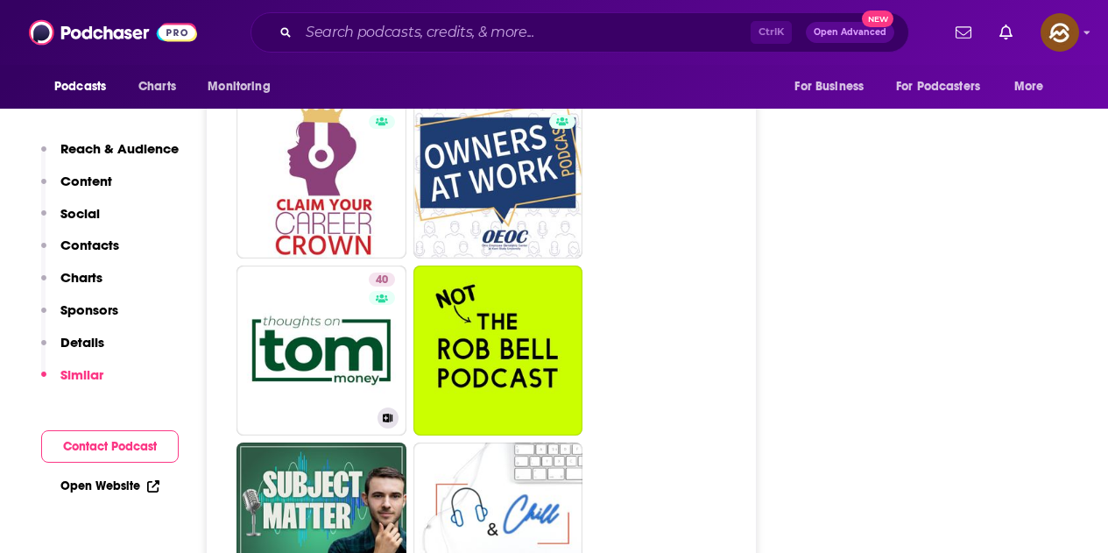
type input "https://www.podchaser.com/podcasts/thoughts-on-money-tom-895469"
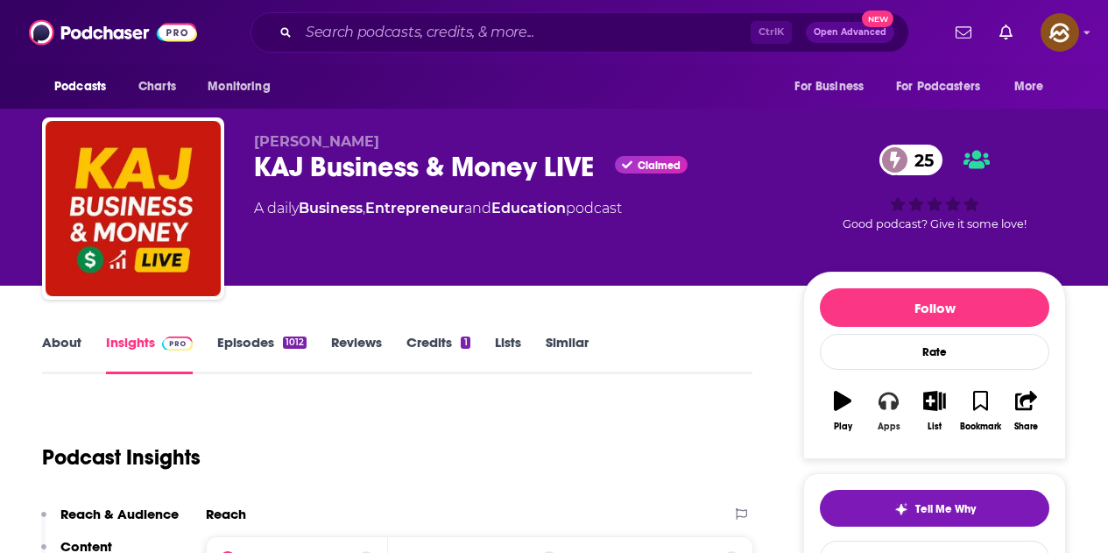
click at [887, 404] on icon "button" at bounding box center [888, 400] width 19 height 19
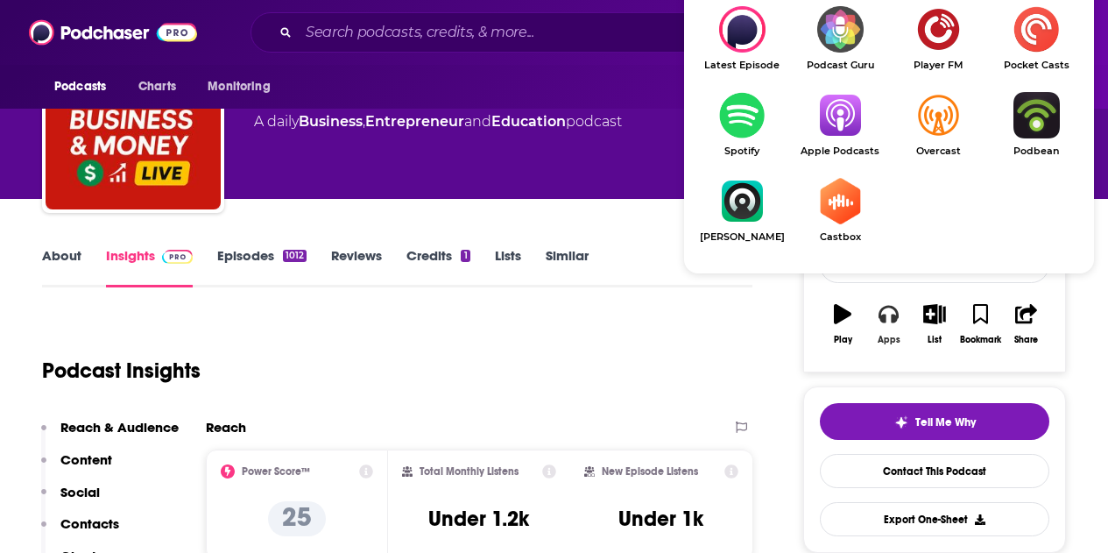
scroll to position [88, 0]
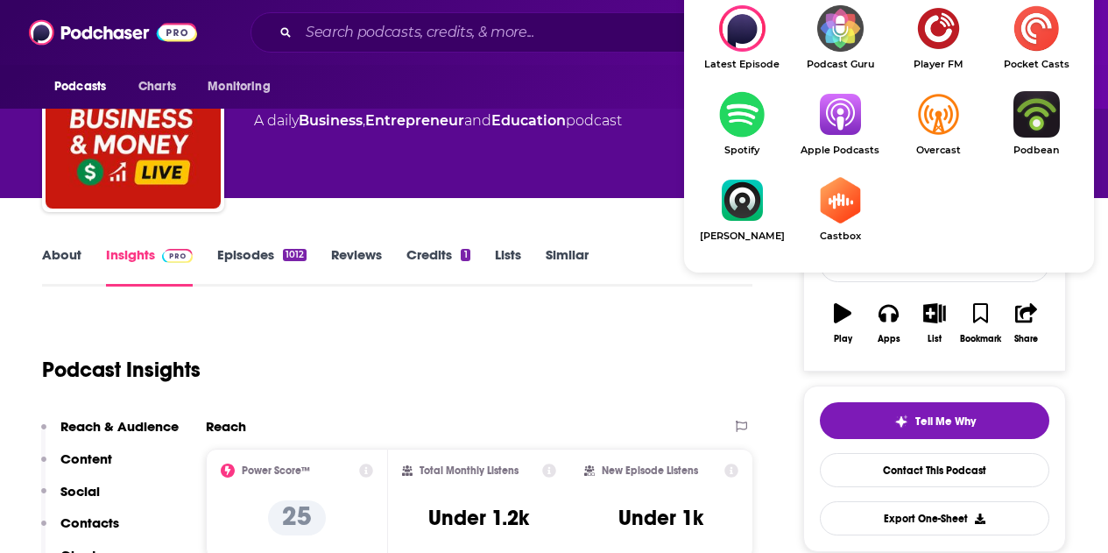
click at [837, 124] on img "Show Listen On dropdown" at bounding box center [840, 114] width 98 height 46
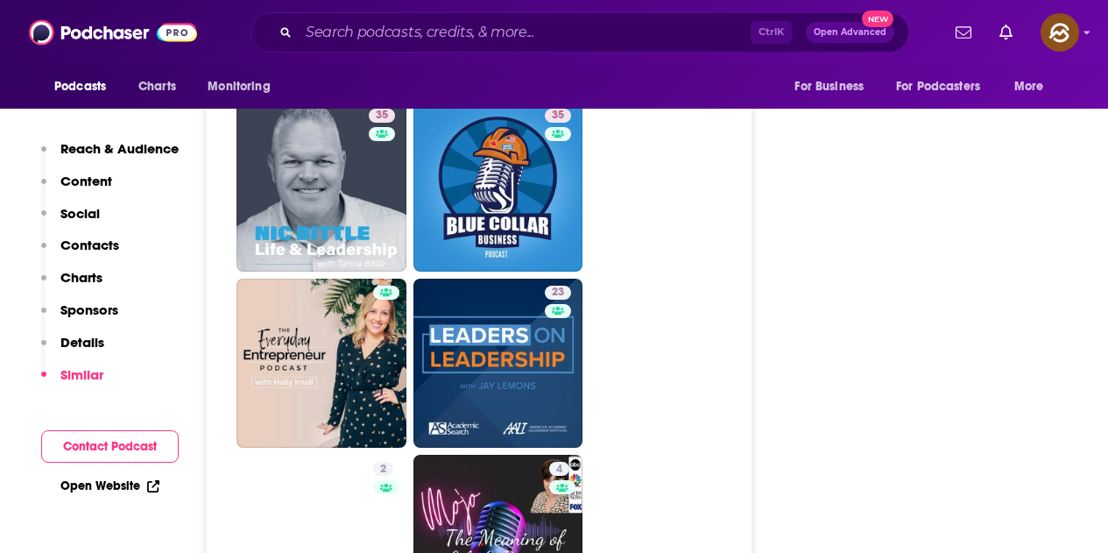
scroll to position [3854, 0]
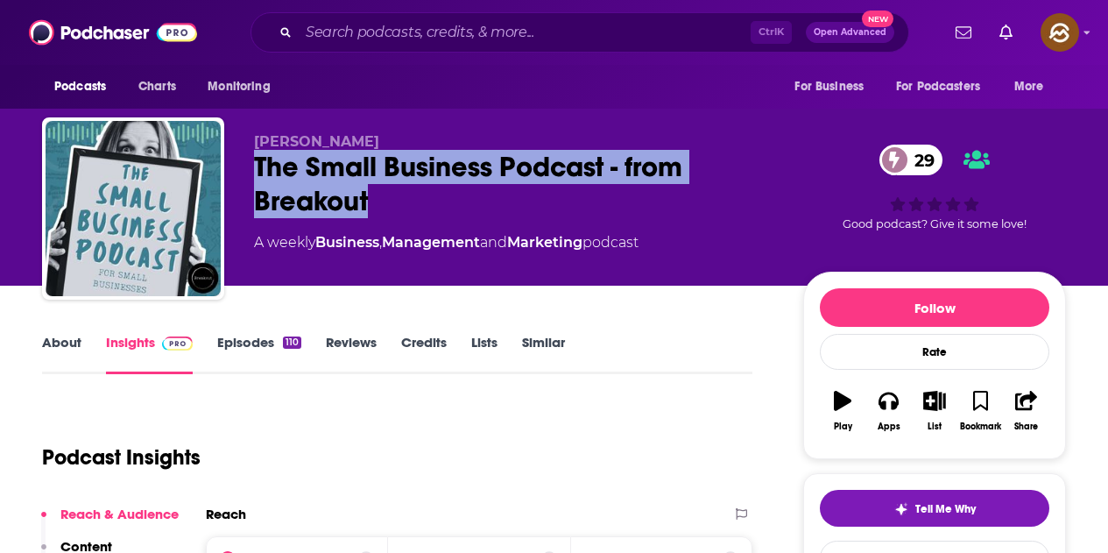
drag, startPoint x: 253, startPoint y: 158, endPoint x: 369, endPoint y: 196, distance: 121.9
click at [369, 196] on div "Farley The Small Business Podcast - from Breakout 29 A weekly Business , Manage…" at bounding box center [554, 211] width 1024 height 189
click at [888, 400] on icon "button" at bounding box center [888, 400] width 19 height 19
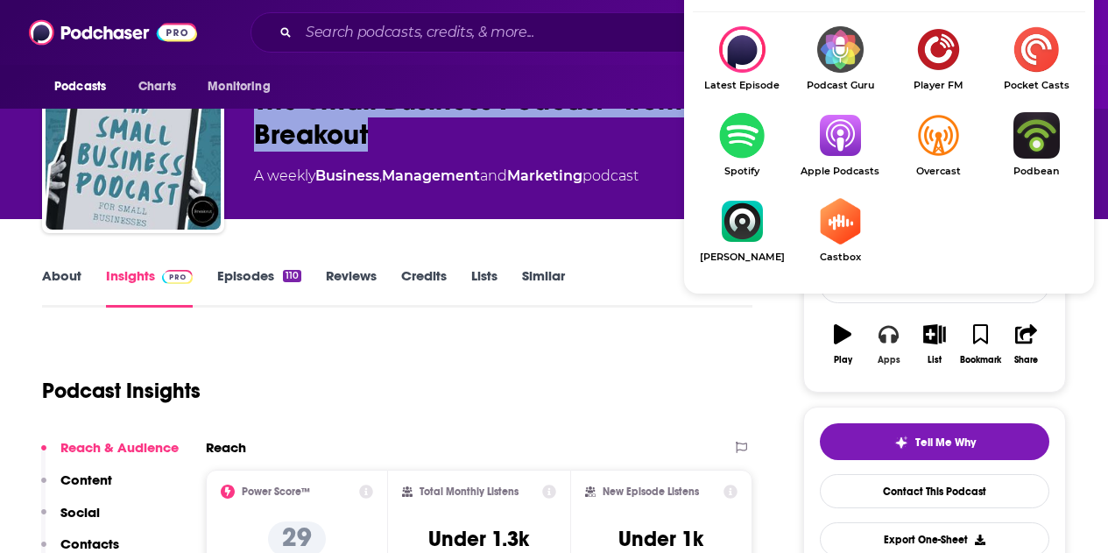
scroll to position [88, 0]
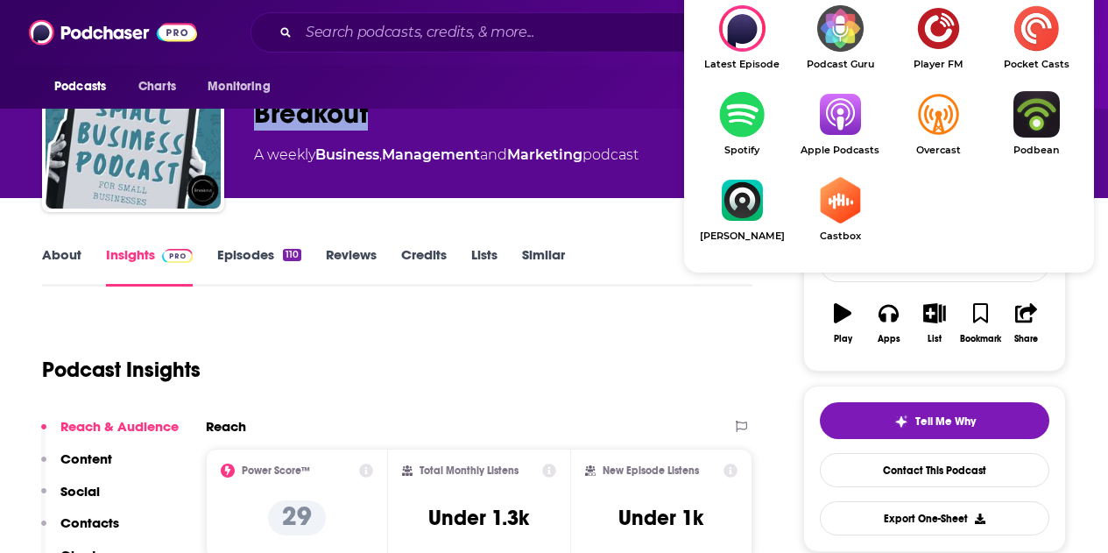
click at [847, 131] on img "Show Listen On dropdown" at bounding box center [840, 114] width 98 height 46
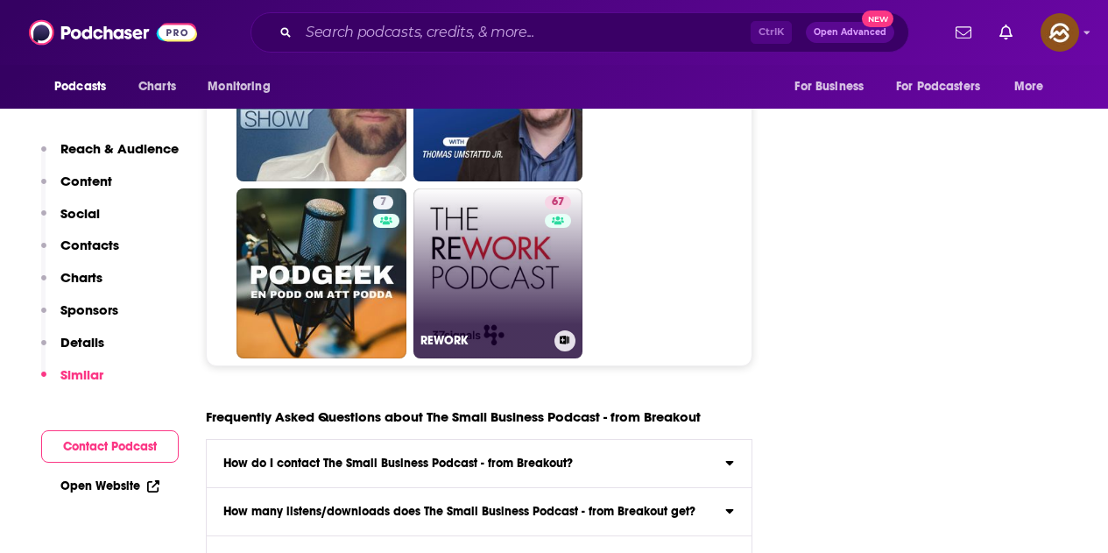
scroll to position [7620, 0]
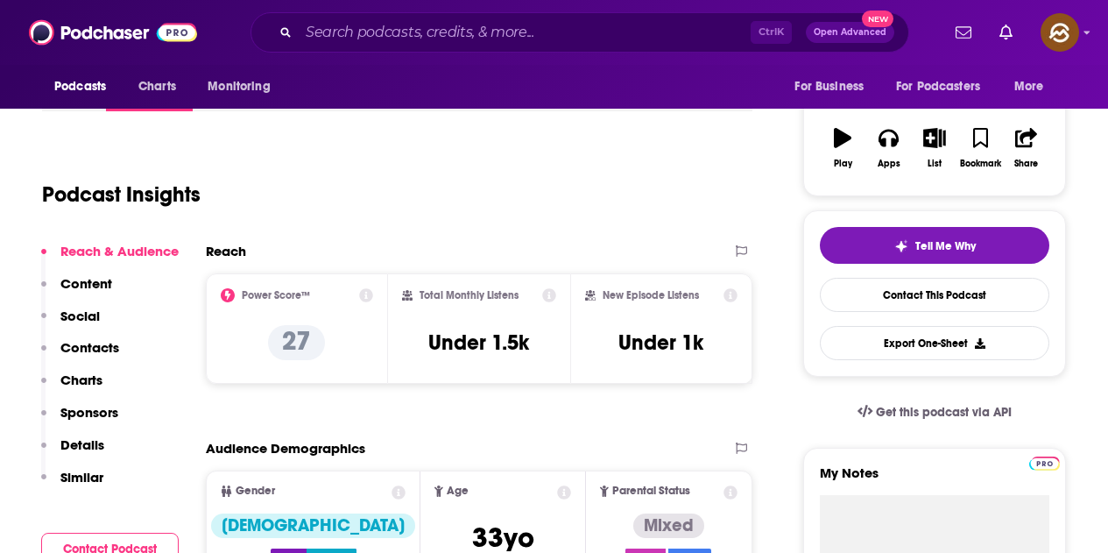
scroll to position [175, 0]
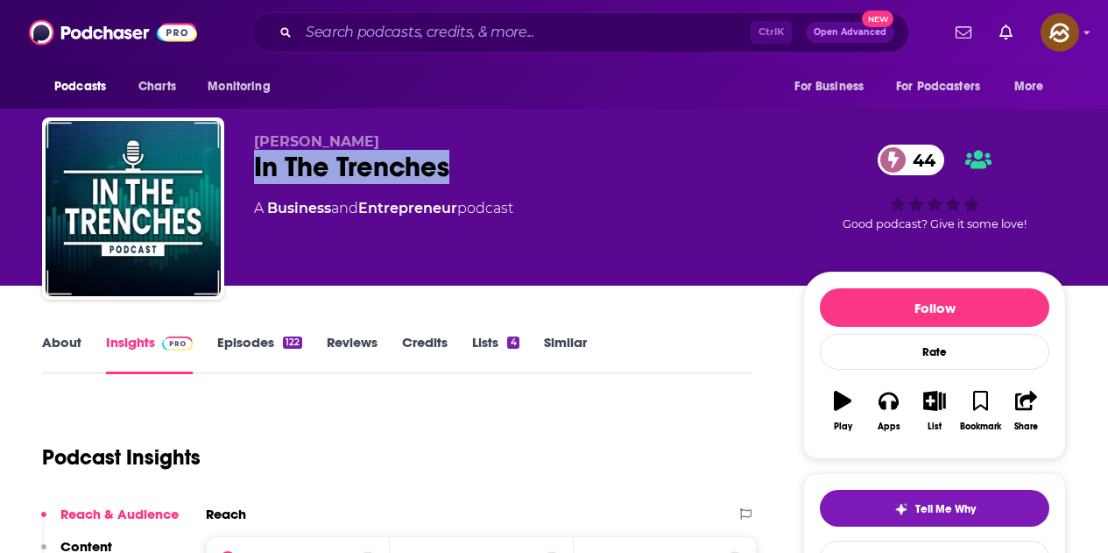
drag, startPoint x: 249, startPoint y: 166, endPoint x: 451, endPoint y: 167, distance: 202.3
click at [451, 167] on div "[PERSON_NAME] In The Trenches 44 A Business and Entrepreneur podcast 44 Good po…" at bounding box center [554, 211] width 1024 height 189
click at [897, 399] on icon "button" at bounding box center [888, 401] width 19 height 18
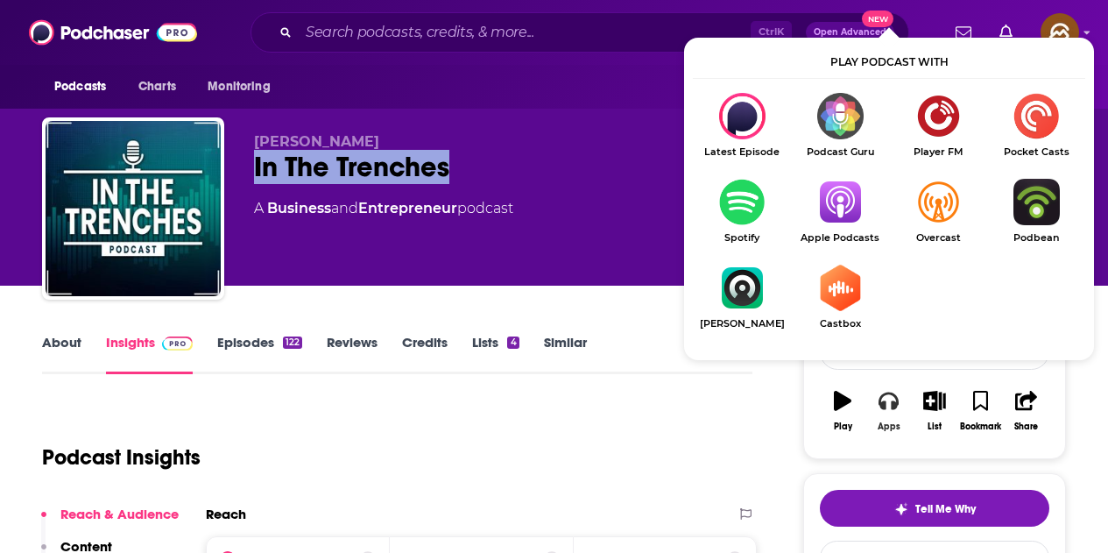
scroll to position [88, 0]
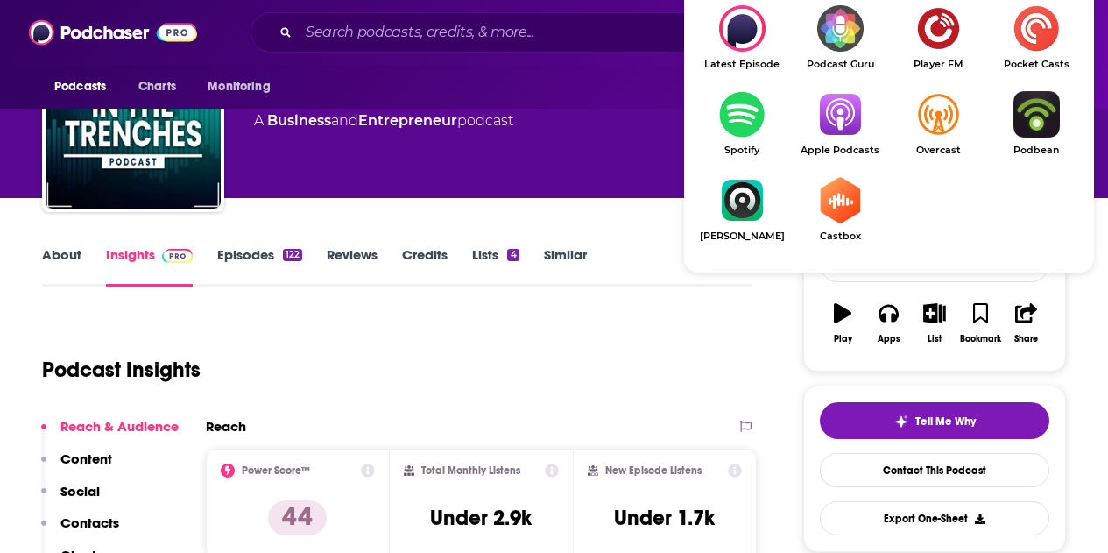
click at [840, 138] on img "Show Listen On dropdown" at bounding box center [840, 114] width 98 height 46
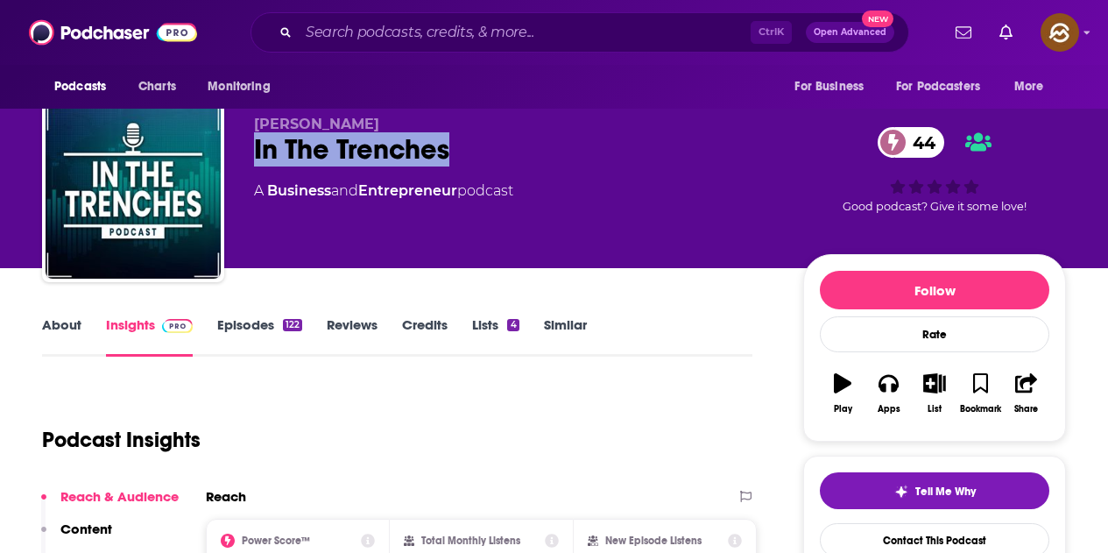
scroll to position [0, 0]
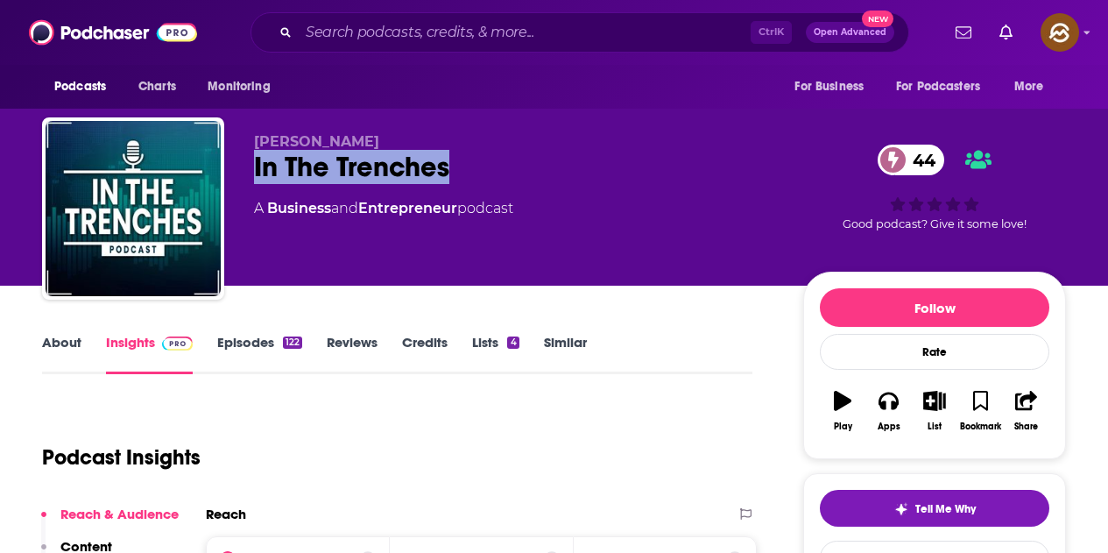
drag, startPoint x: 253, startPoint y: 140, endPoint x: 367, endPoint y: 146, distance: 114.0
click at [367, 146] on div "Steve Divitkos In The Trenches 44 A Business and Entrepreneur podcast 44 Good p…" at bounding box center [554, 211] width 1024 height 189
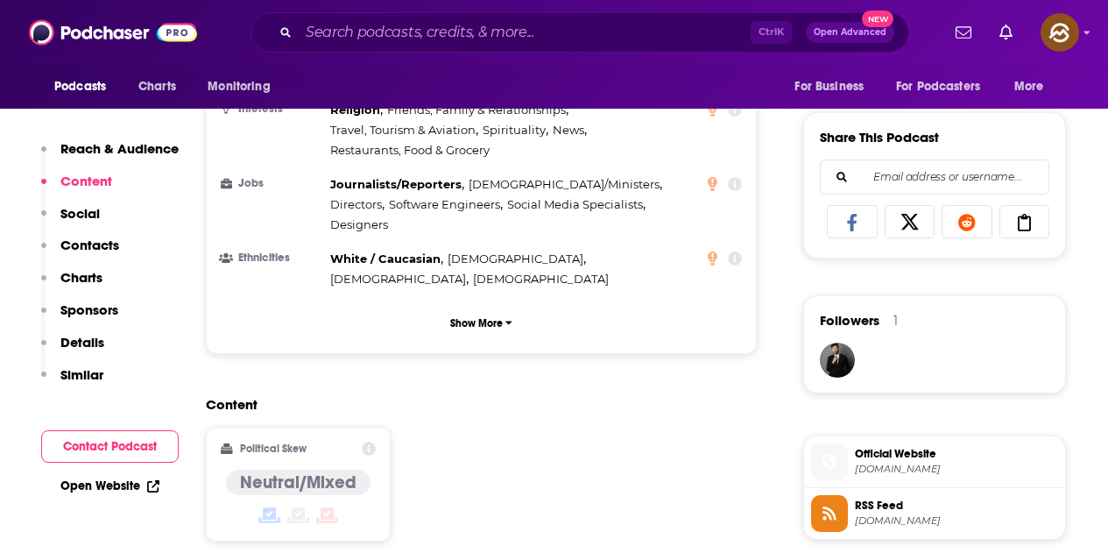
scroll to position [1314, 0]
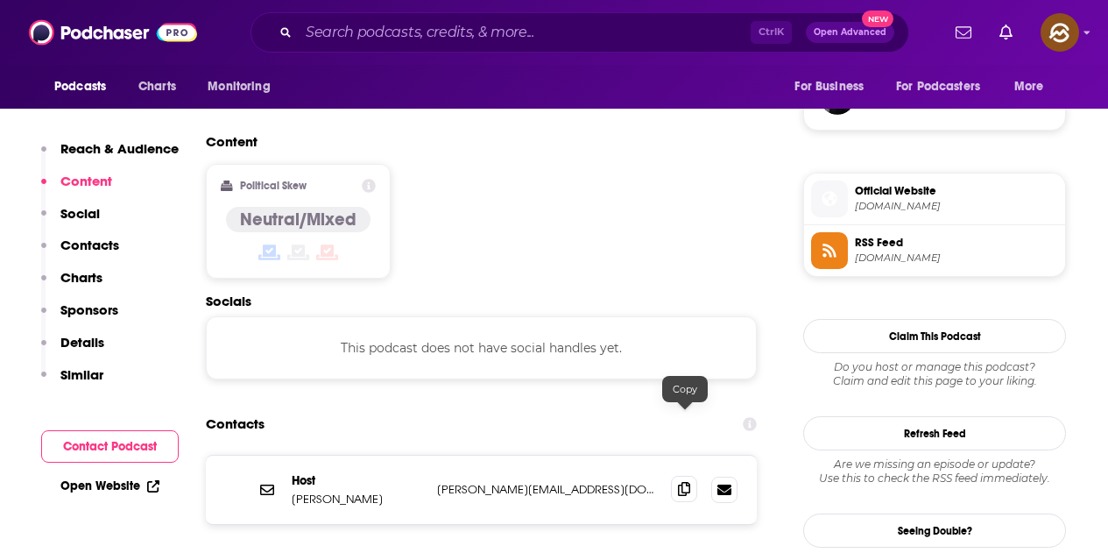
click at [689, 482] on icon at bounding box center [684, 489] width 12 height 14
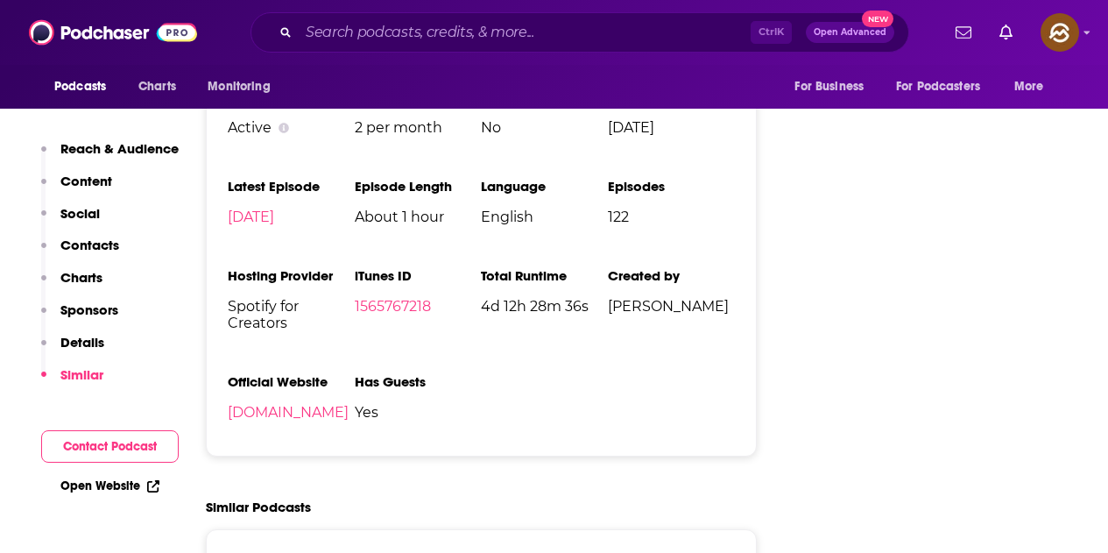
scroll to position [2628, 0]
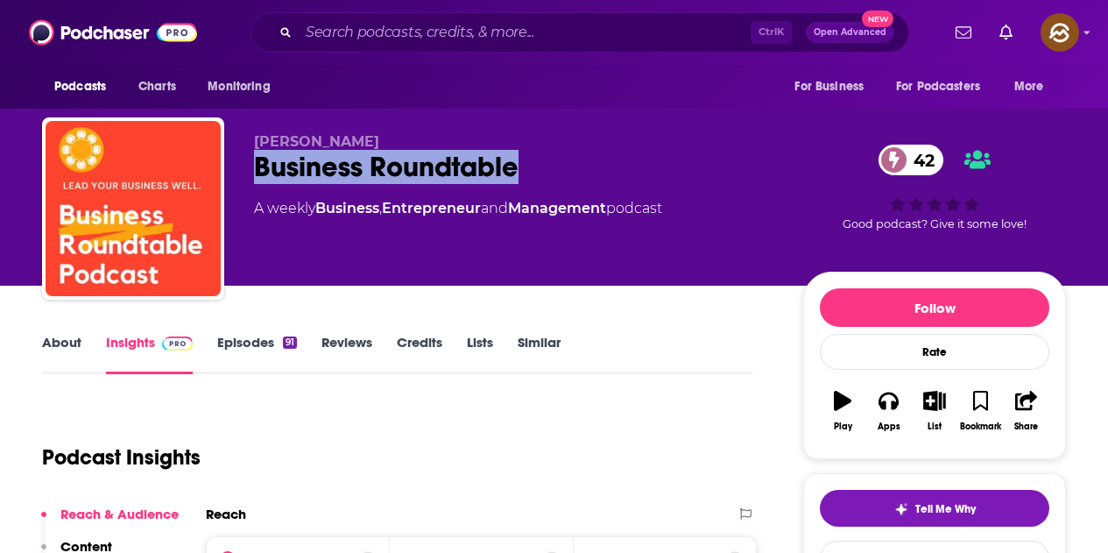
drag, startPoint x: 254, startPoint y: 165, endPoint x: 519, endPoint y: 174, distance: 264.7
click at [519, 174] on div "Business Roundtable 42" at bounding box center [514, 167] width 521 height 34
click at [892, 412] on button "Apps" at bounding box center [888, 410] width 46 height 63
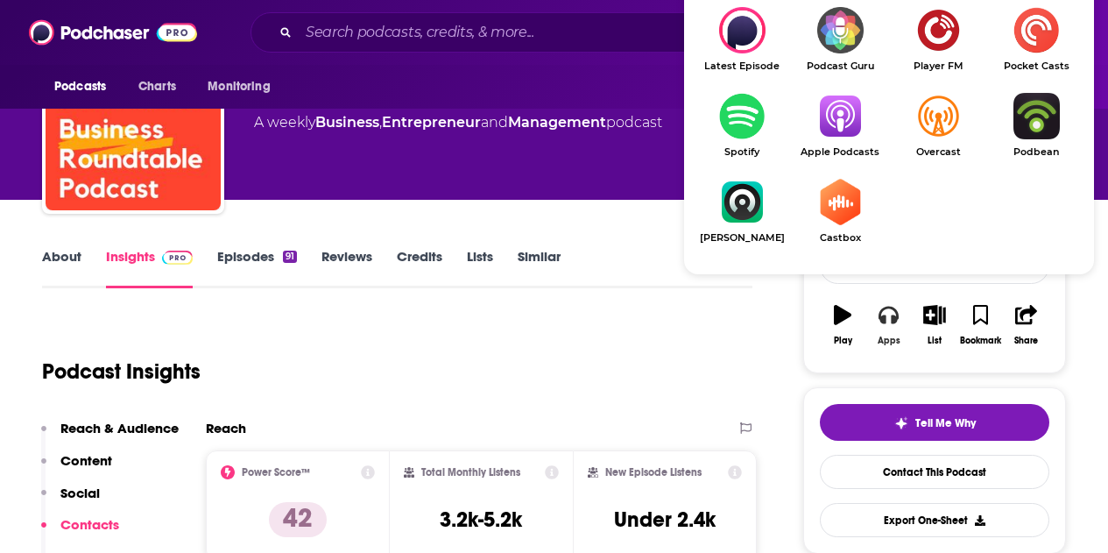
scroll to position [88, 0]
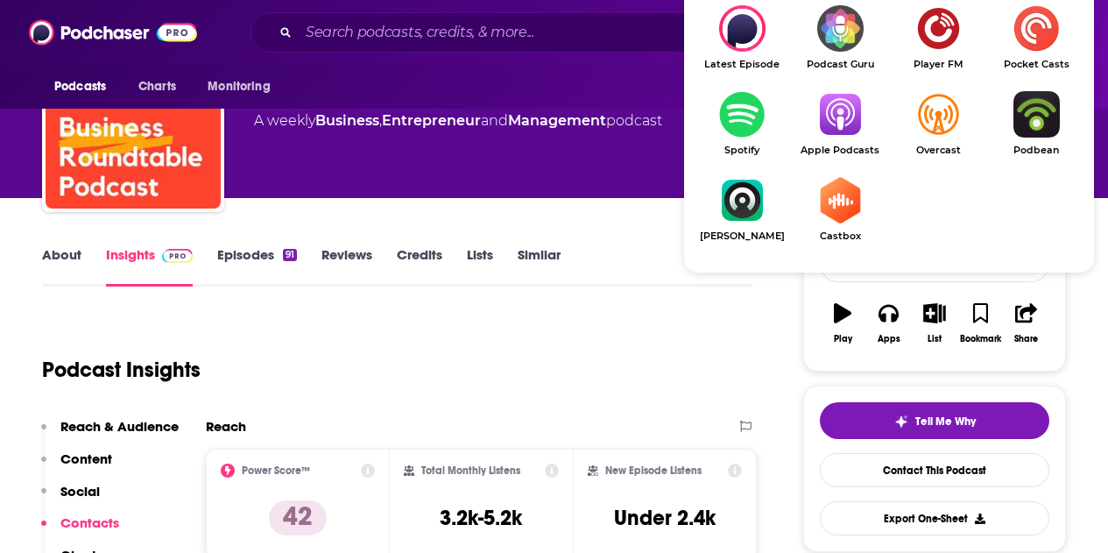
click at [835, 109] on img "Show Listen On dropdown" at bounding box center [840, 114] width 98 height 46
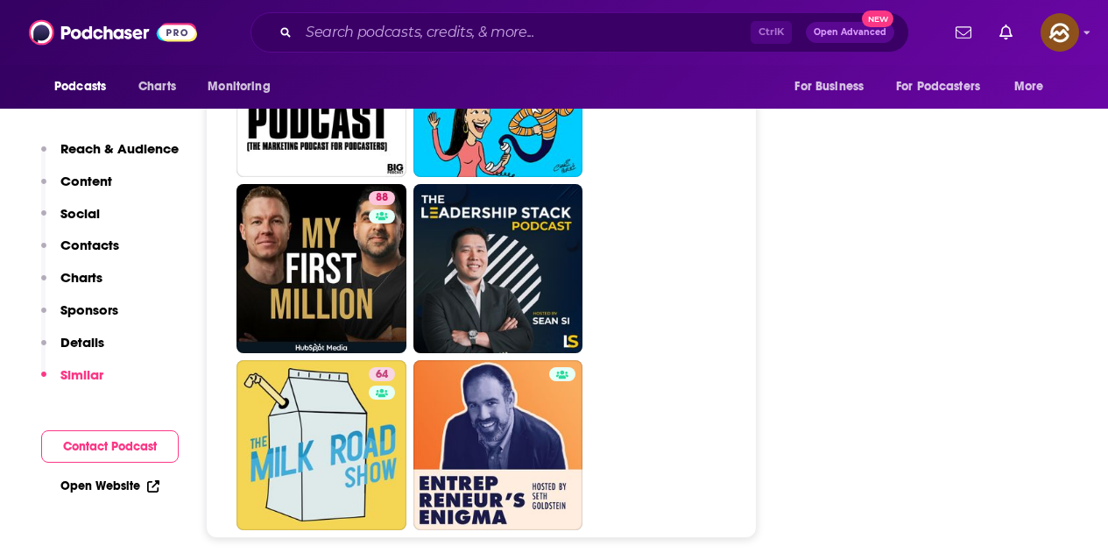
scroll to position [7358, 0]
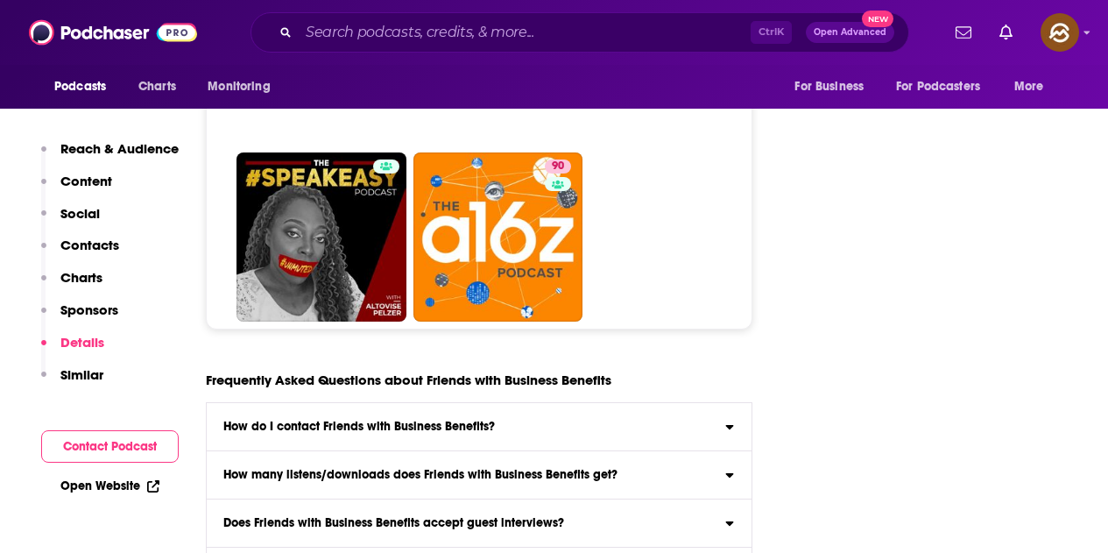
scroll to position [8058, 0]
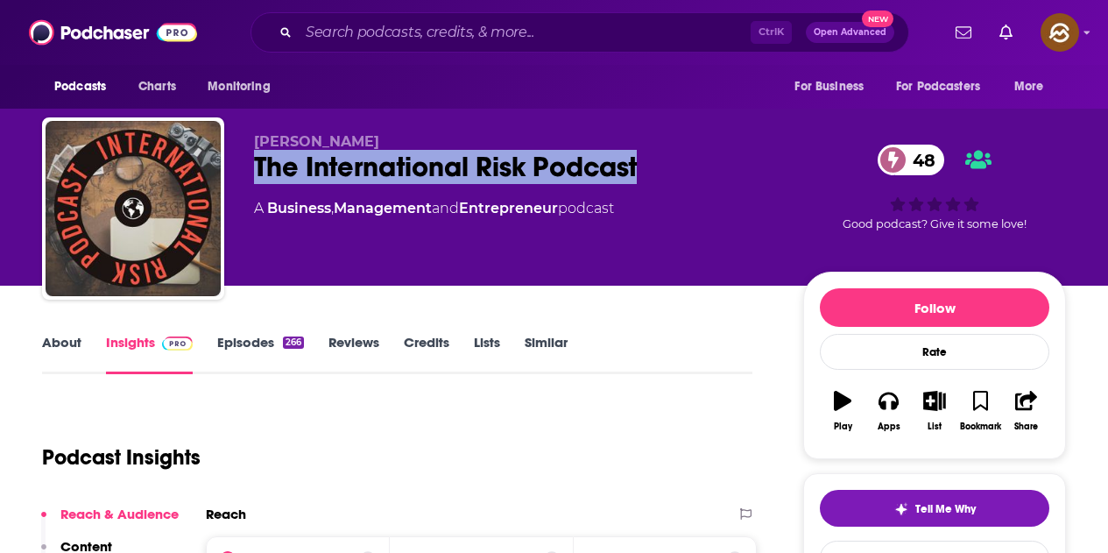
drag, startPoint x: 258, startPoint y: 161, endPoint x: 674, endPoint y: 163, distance: 415.2
click at [674, 163] on div "The International Risk Podcast 48" at bounding box center [514, 167] width 521 height 34
click at [884, 422] on div "Apps" at bounding box center [889, 426] width 23 height 11
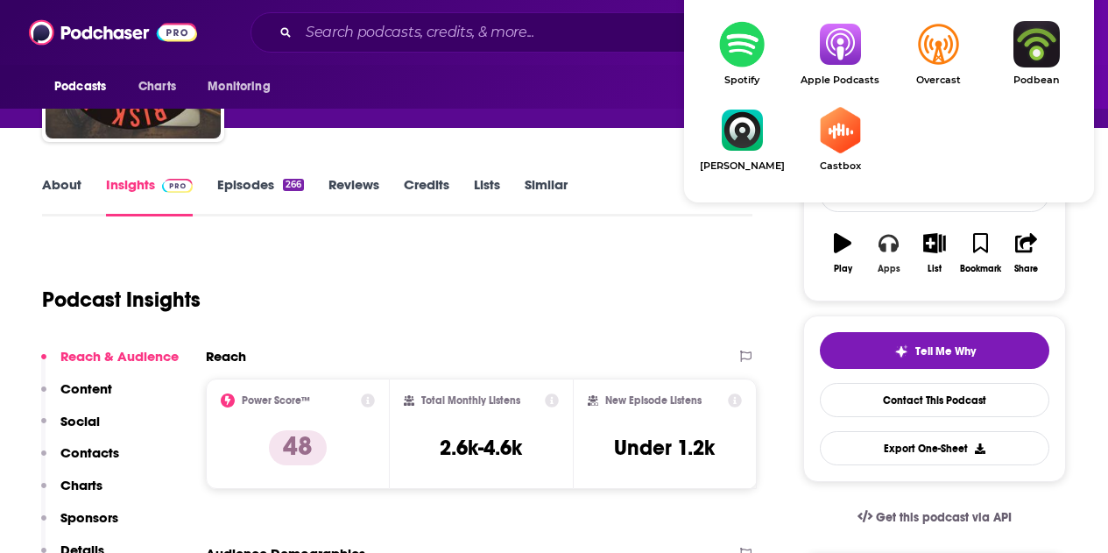
scroll to position [175, 0]
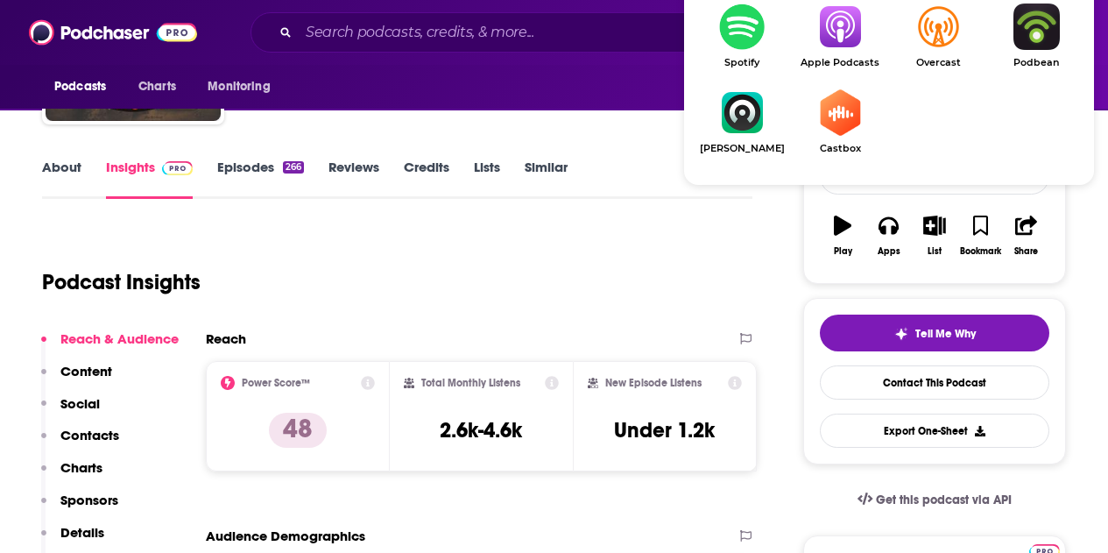
click at [839, 43] on img "Show Listen On dropdown" at bounding box center [840, 27] width 98 height 46
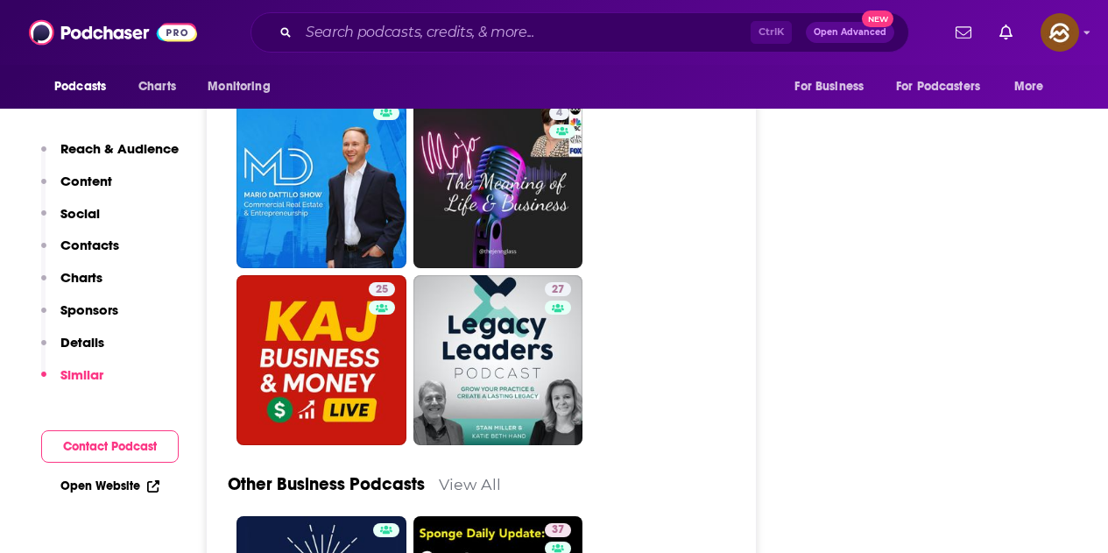
scroll to position [5080, 0]
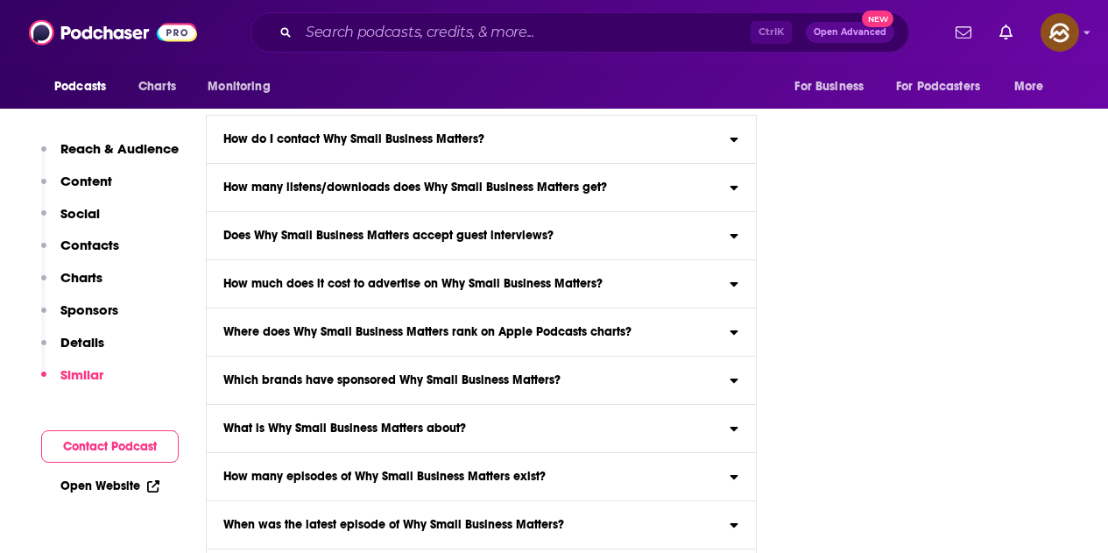
scroll to position [8058, 0]
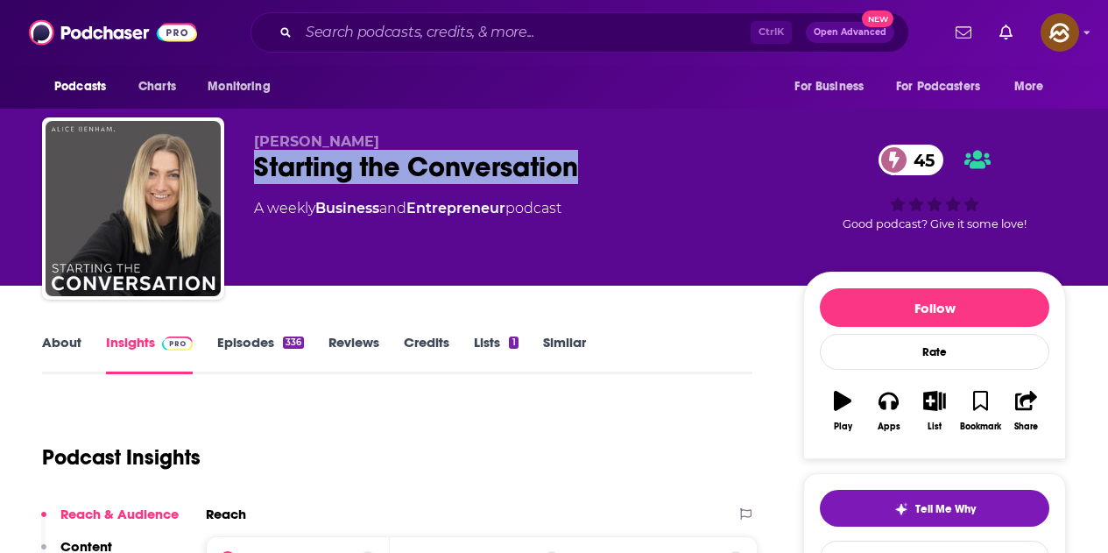
drag, startPoint x: 254, startPoint y: 166, endPoint x: 576, endPoint y: 177, distance: 322.5
click at [576, 177] on div "Starting the Conversation 45" at bounding box center [514, 167] width 521 height 34
click at [902, 397] on button "Apps" at bounding box center [888, 410] width 46 height 63
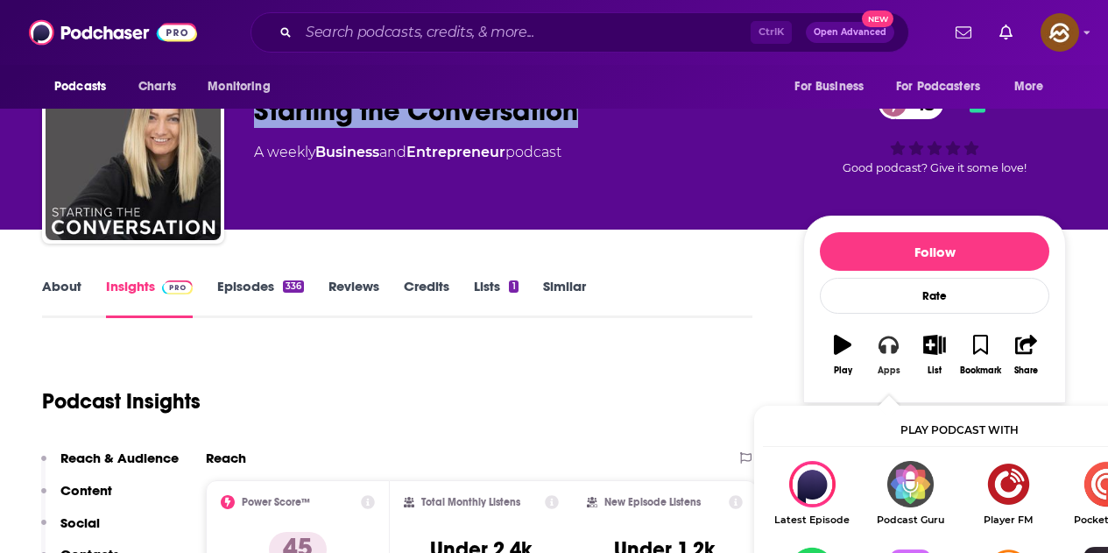
scroll to position [88, 0]
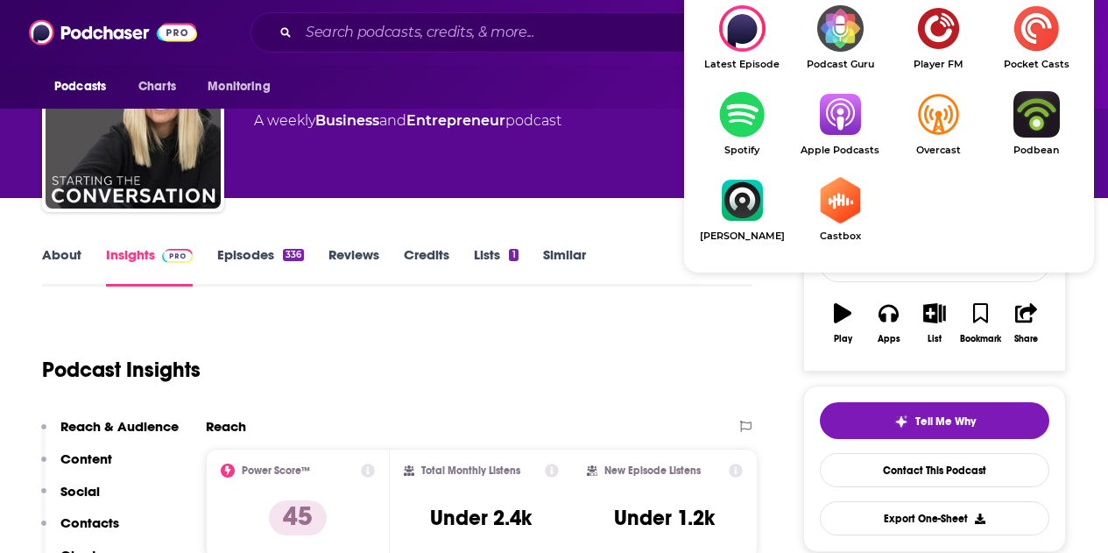
click at [843, 125] on img "Show Listen On dropdown" at bounding box center [840, 114] width 98 height 46
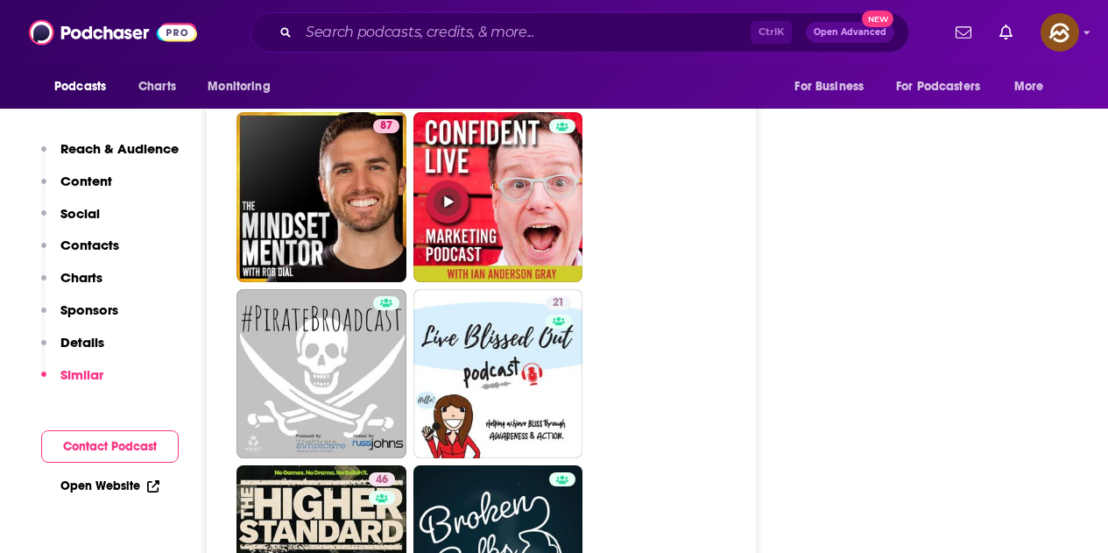
scroll to position [7883, 0]
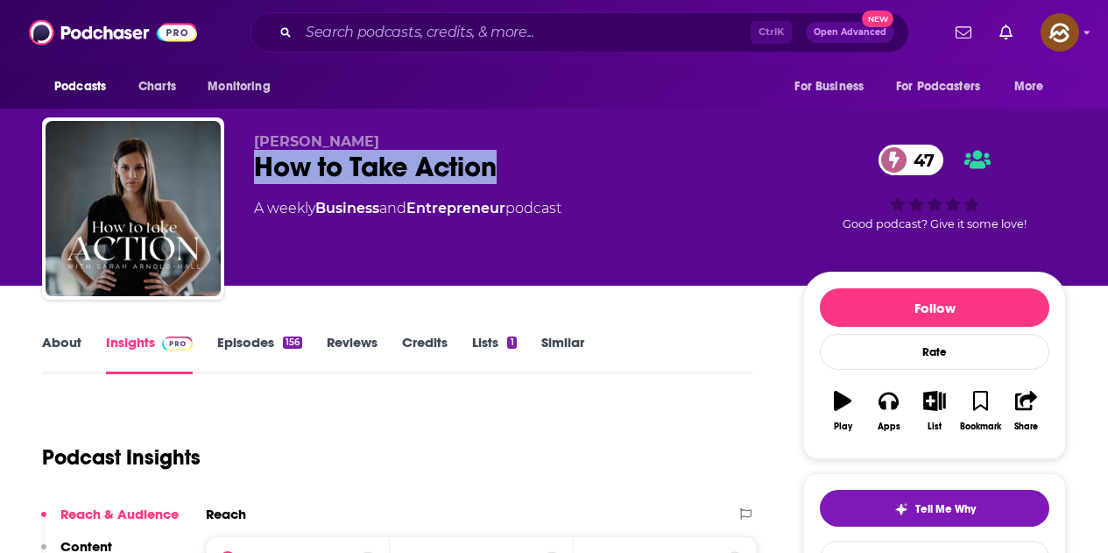
drag, startPoint x: 262, startPoint y: 171, endPoint x: 508, endPoint y: 171, distance: 246.1
click at [508, 171] on div "How to Take Action 47" at bounding box center [514, 167] width 521 height 34
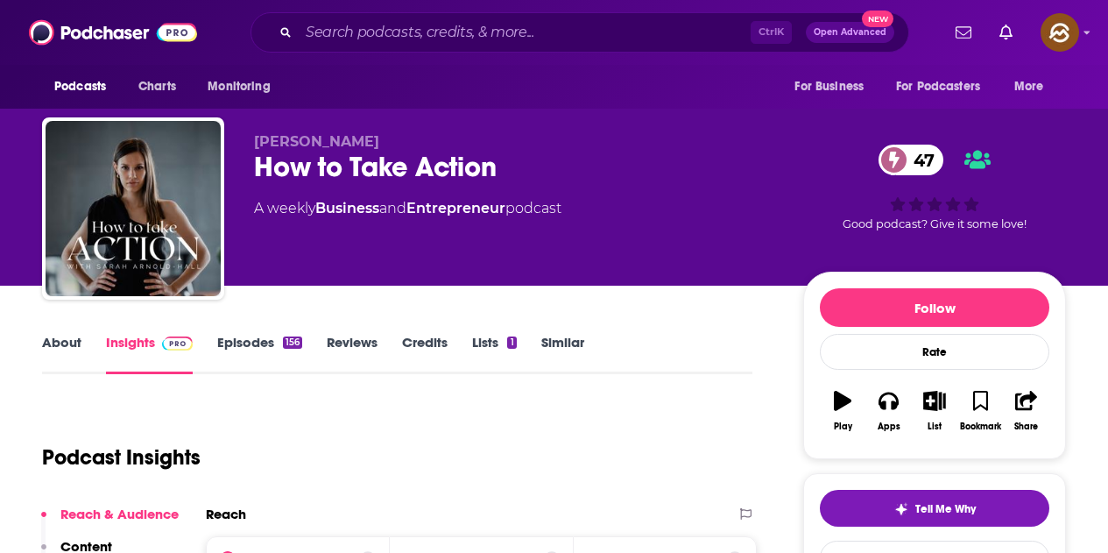
click at [540, 230] on div "Sarah Arnold-Hall How to Take Action 47 A weekly Business and Entrepreneur podc…" at bounding box center [514, 203] width 521 height 140
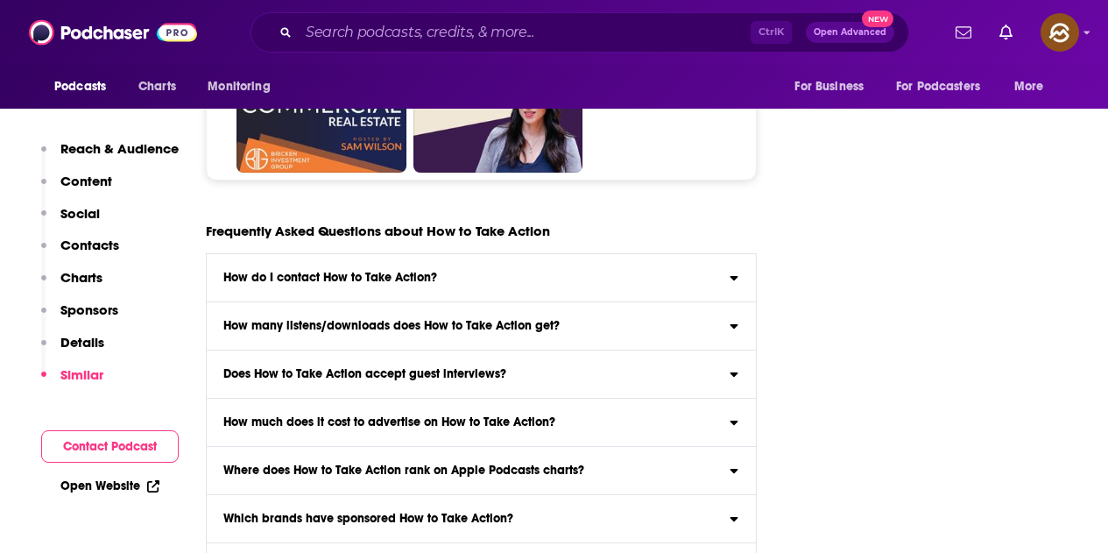
scroll to position [8671, 0]
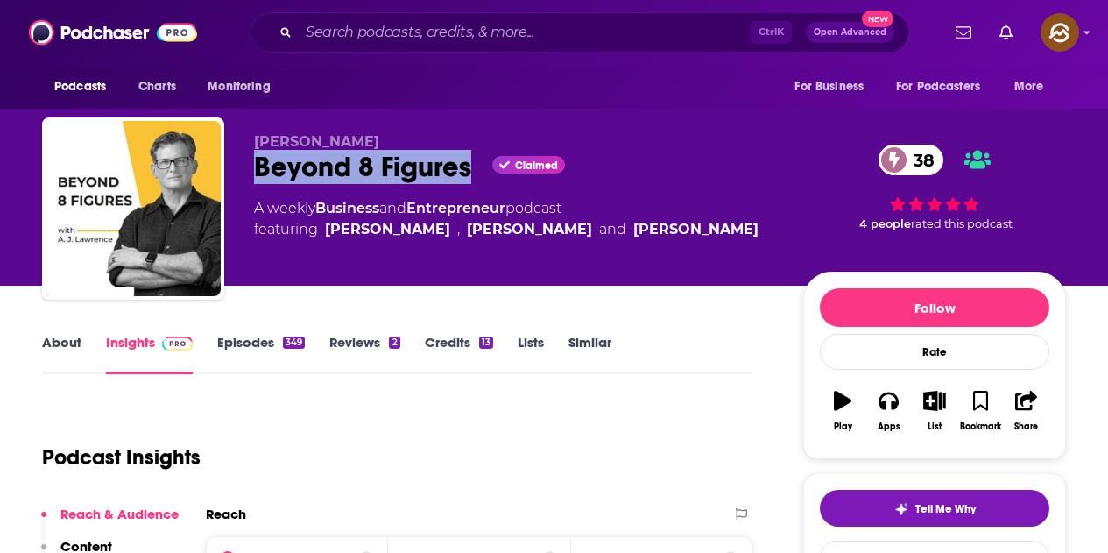
drag, startPoint x: 251, startPoint y: 158, endPoint x: 469, endPoint y: 179, distance: 218.2
click at [469, 179] on div "[PERSON_NAME] Beyond 8 Figures Claimed 38 A weekly Business and Entrepreneur po…" at bounding box center [554, 211] width 1024 height 189
click at [886, 400] on icon "button" at bounding box center [888, 400] width 19 height 19
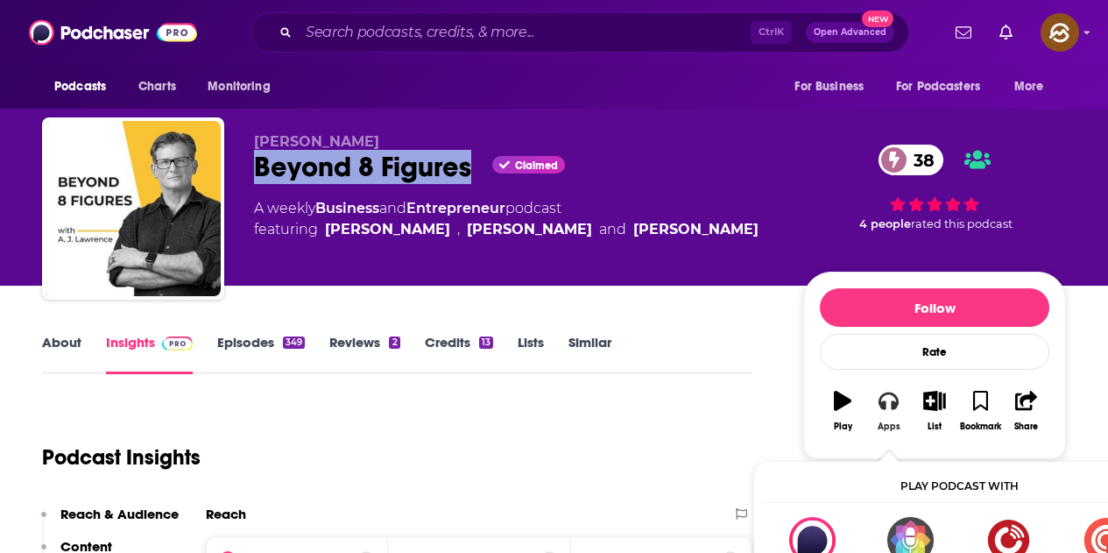
scroll to position [88, 0]
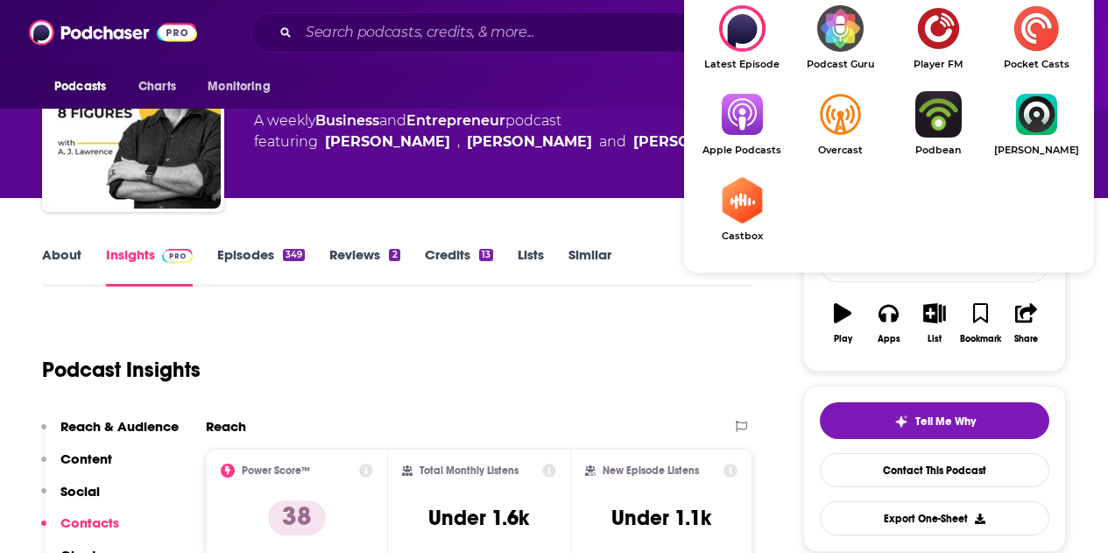
click at [762, 103] on img "Show Listen On dropdown" at bounding box center [742, 114] width 98 height 46
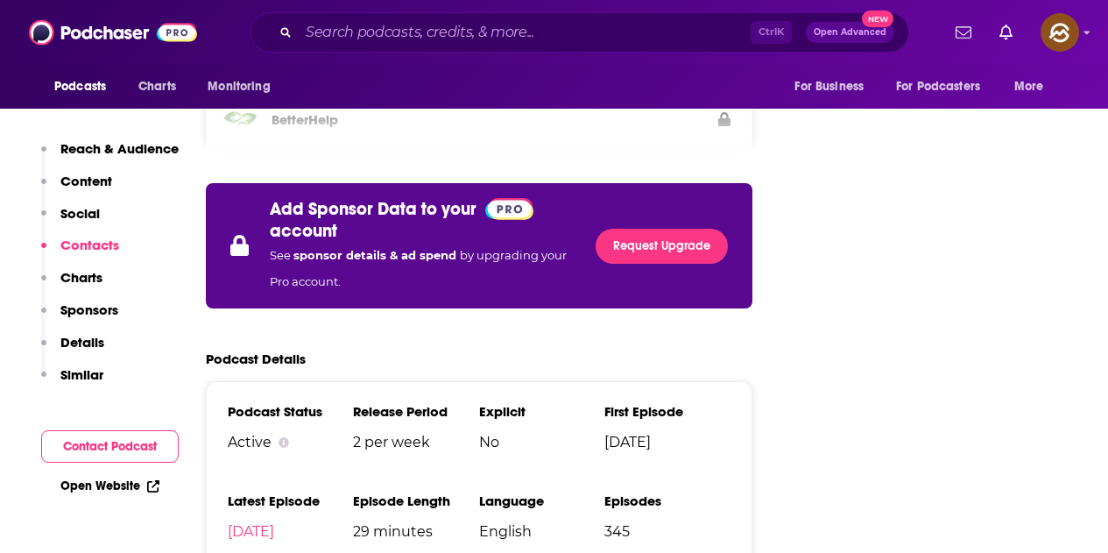
scroll to position [2803, 0]
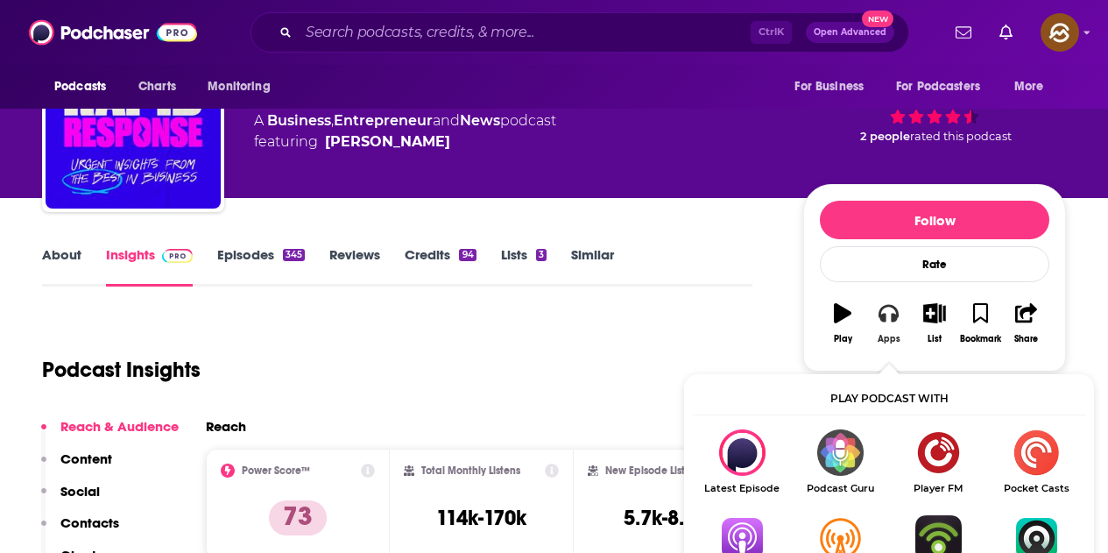
scroll to position [263, 0]
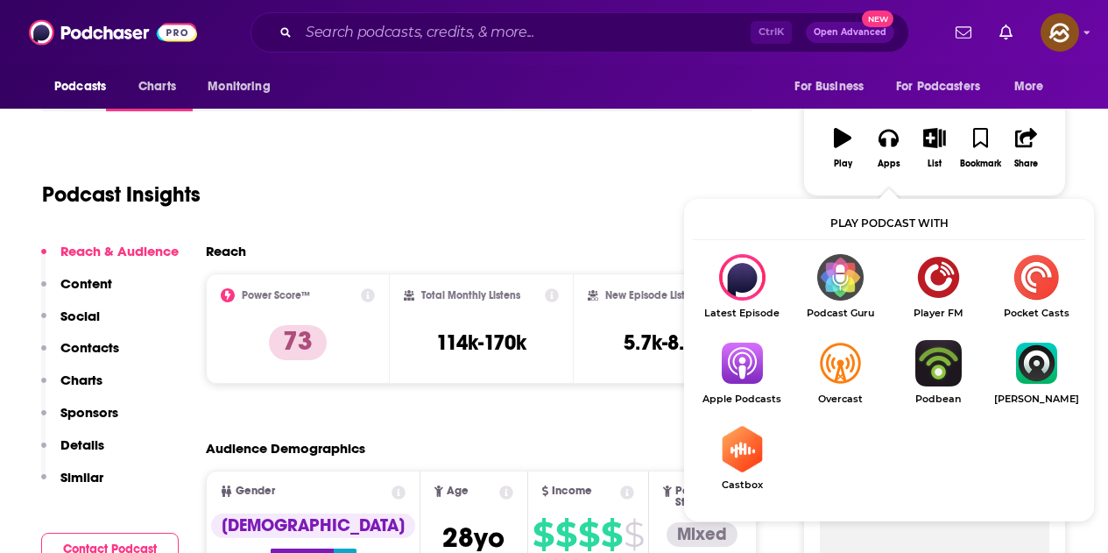
click at [751, 349] on img "Show Listen On dropdown" at bounding box center [742, 363] width 98 height 46
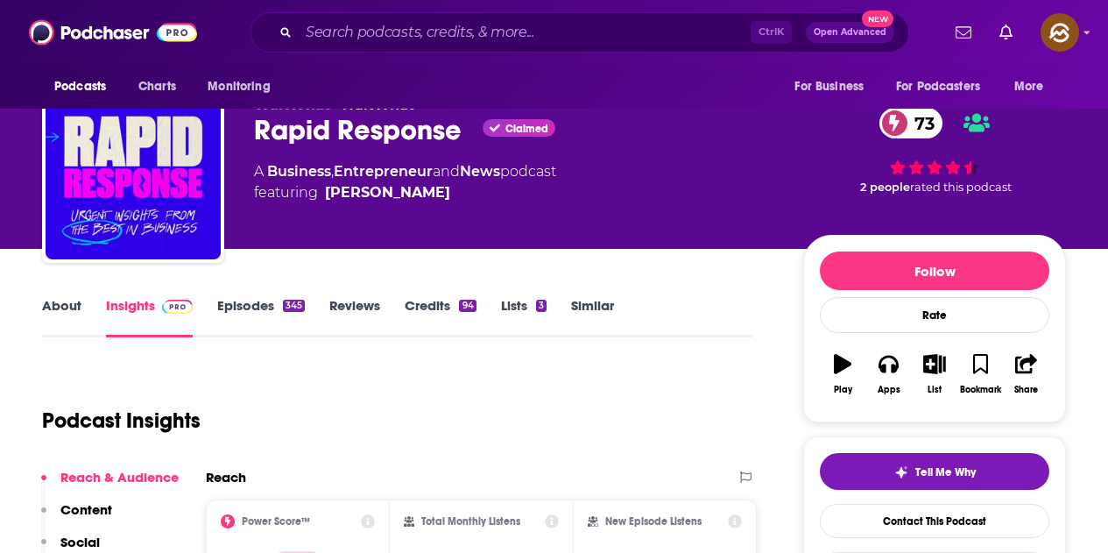
scroll to position [0, 0]
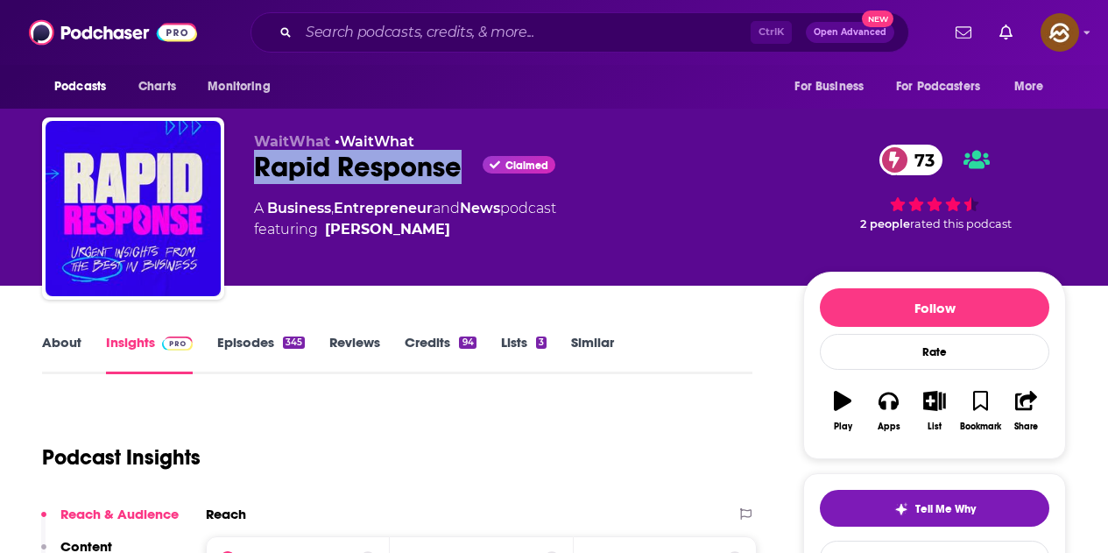
drag, startPoint x: 252, startPoint y: 166, endPoint x: 455, endPoint y: 166, distance: 203.2
click at [455, 166] on div "WaitWhat • WaitWhat Rapid Response Claimed 73 A Business , Entrepreneur and New…" at bounding box center [554, 211] width 1024 height 189
